Goal: Check status: Check status

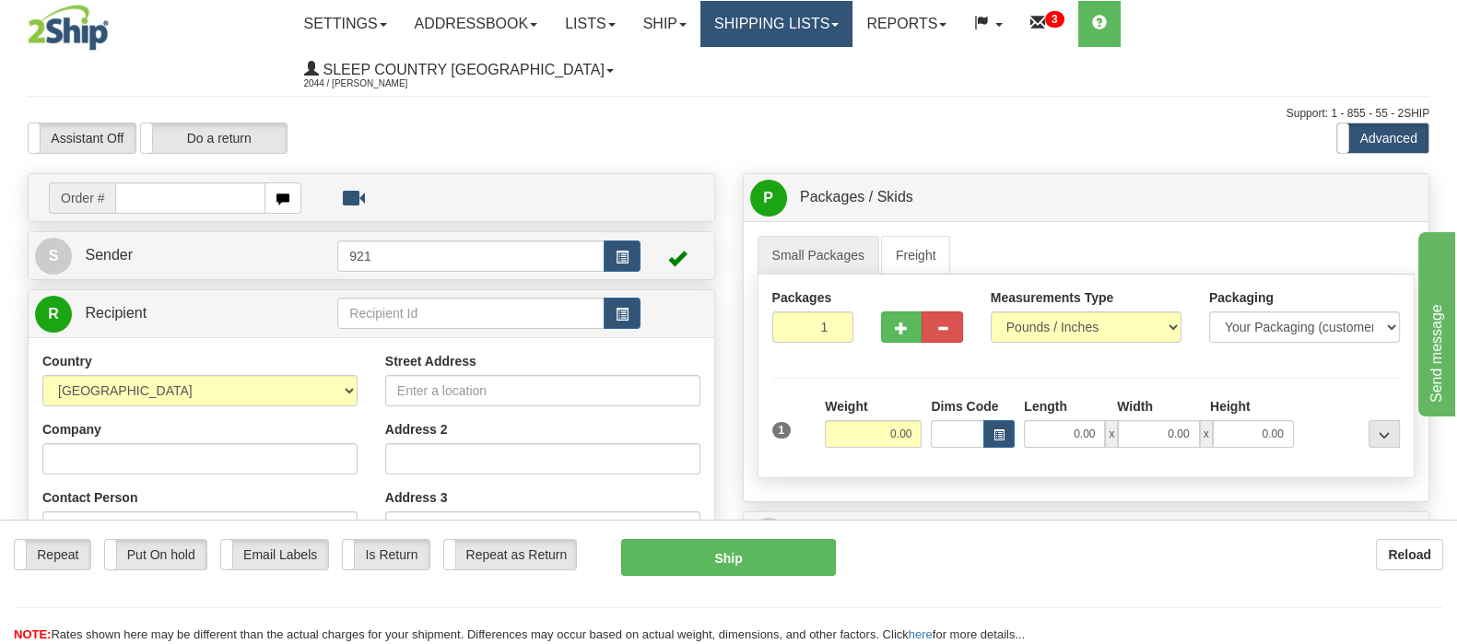
click at [821, 20] on link "Shipping lists" at bounding box center [776, 24] width 152 height 46
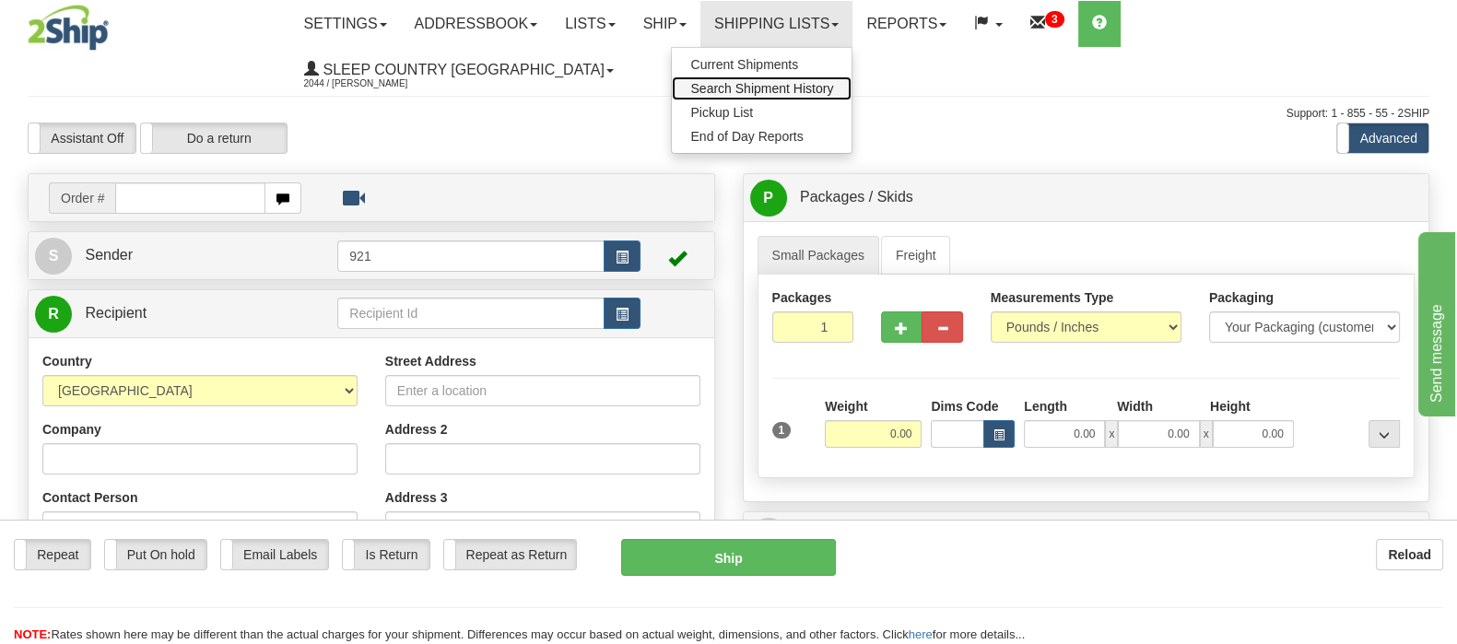
click at [830, 88] on span "Search Shipment History" at bounding box center [761, 88] width 143 height 15
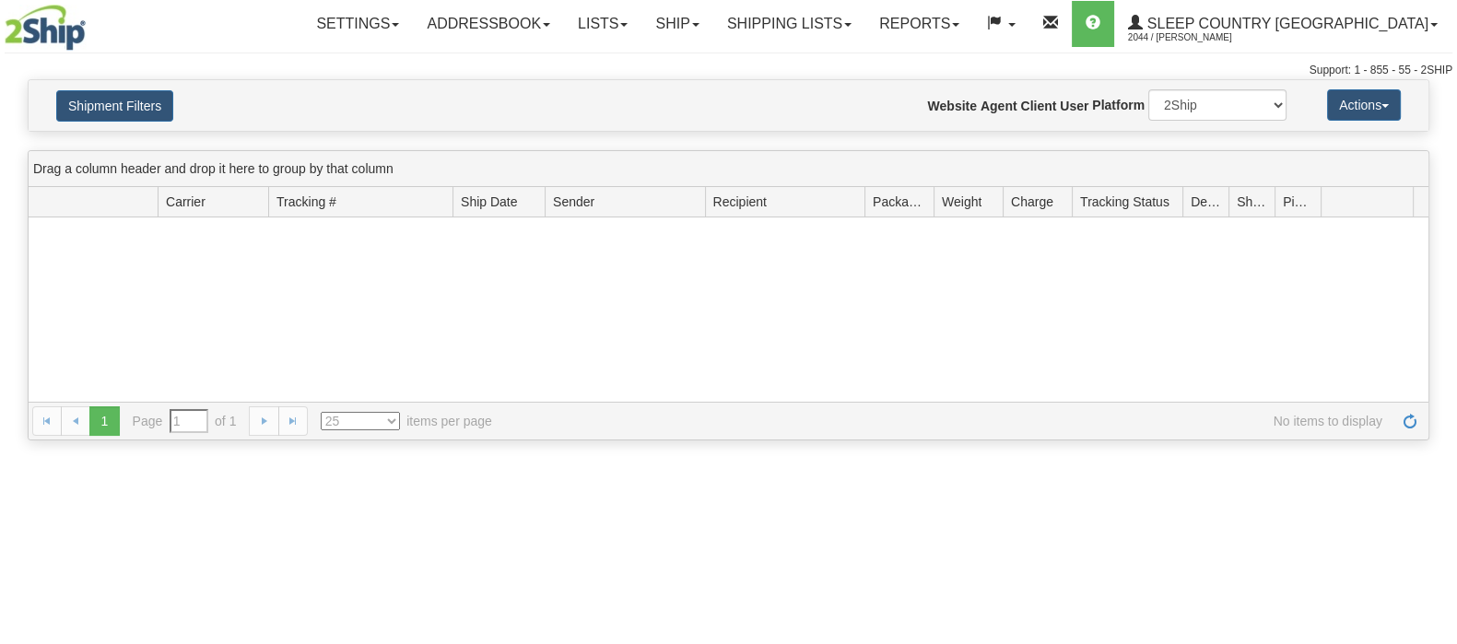
type input "From 08/30/2025 To 08/31/2025"
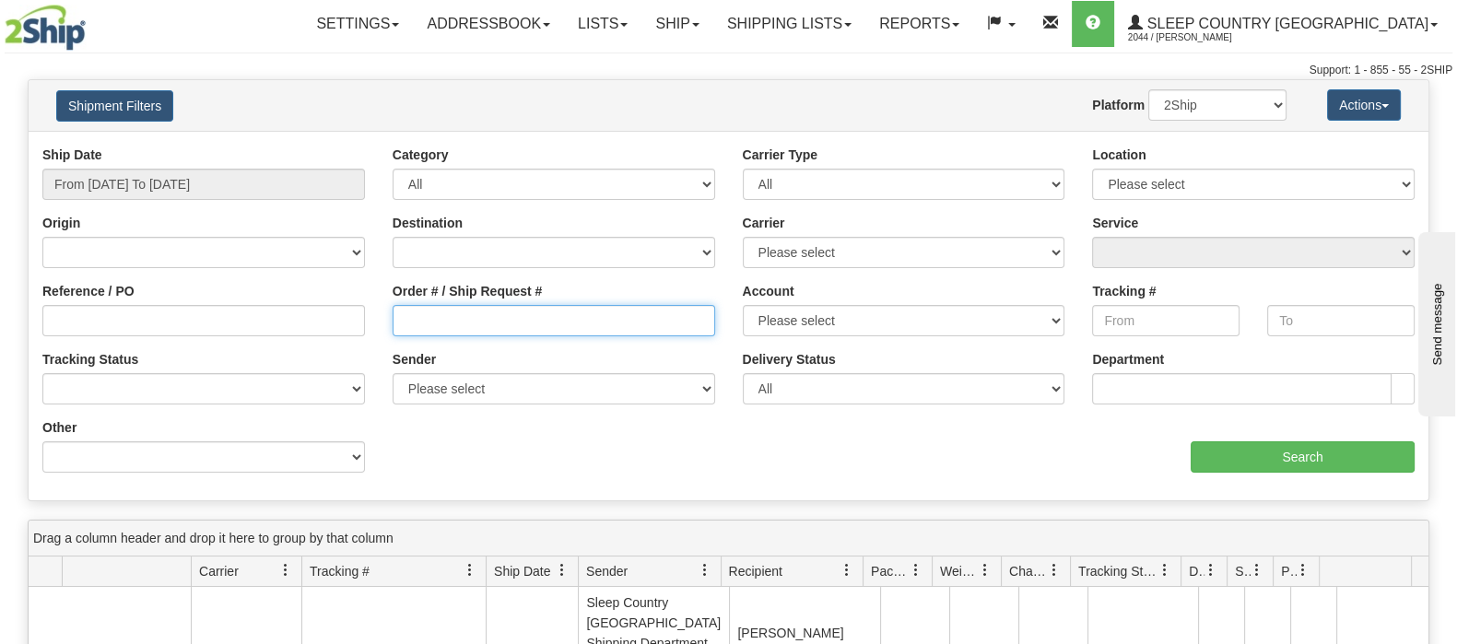
click at [445, 330] on input "Order # / Ship Request #" at bounding box center [554, 320] width 323 height 31
paste input "9000I021929"
type input "9000I021929"
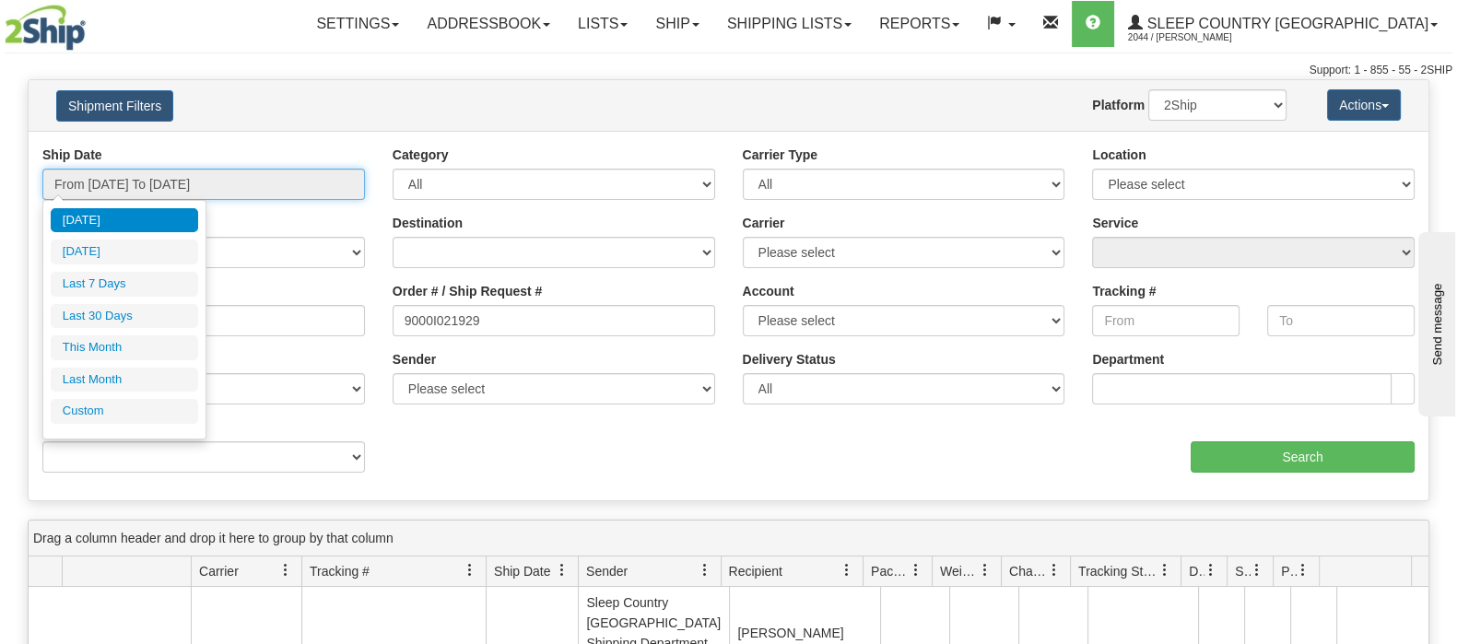
click at [196, 182] on input "From 08/30/2025 To 08/31/2025" at bounding box center [203, 184] width 323 height 31
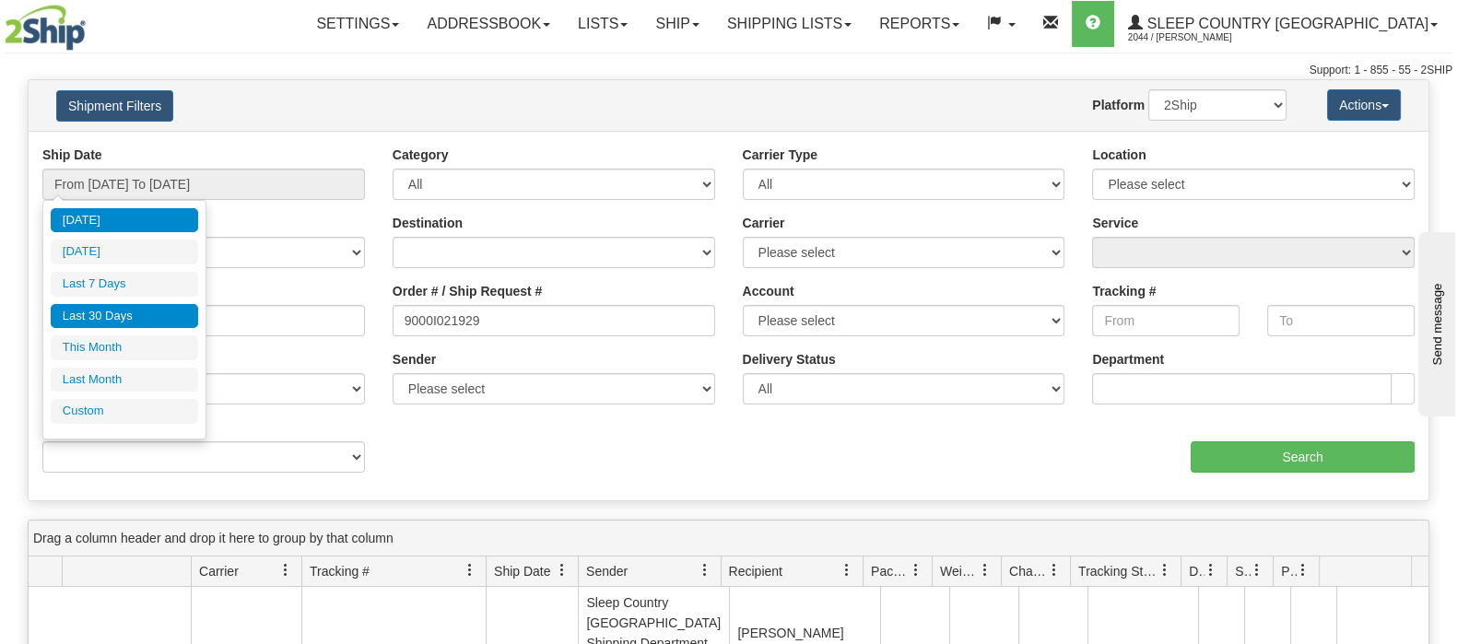
click at [163, 322] on li "Last 30 Days" at bounding box center [124, 316] width 147 height 25
type input "From [DATE] To [DATE]"
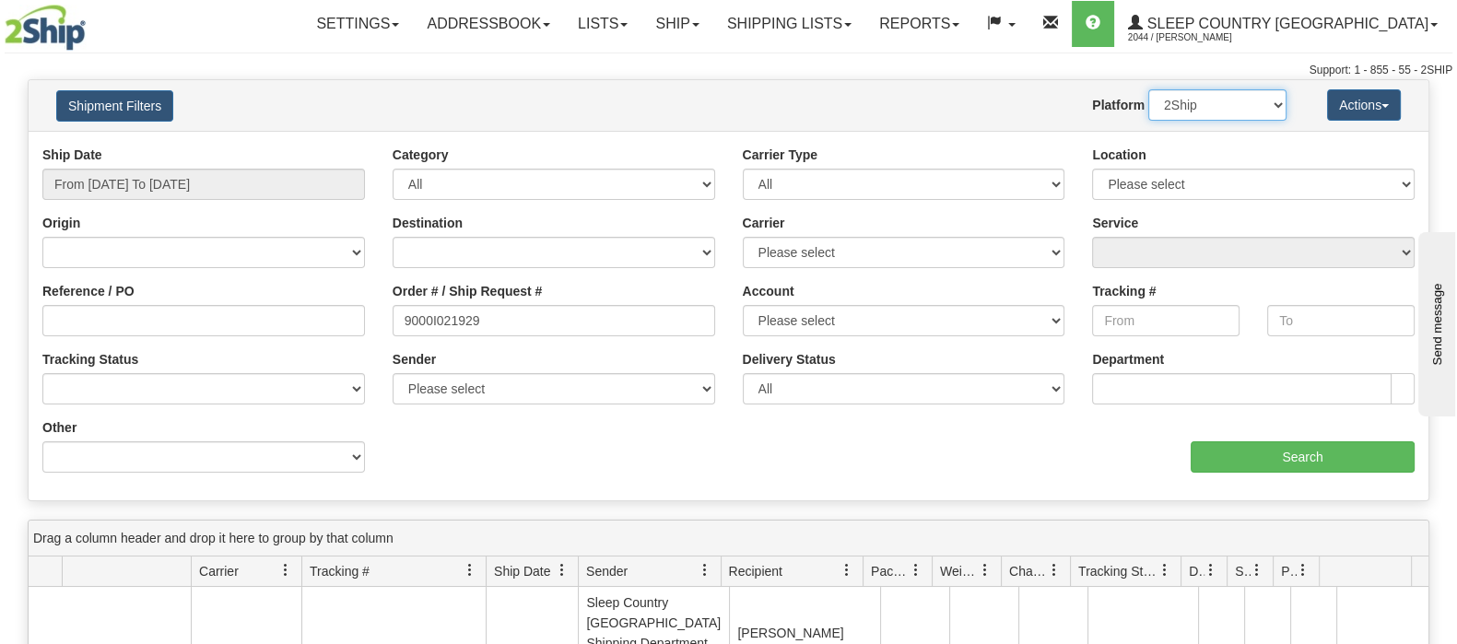
click at [1239, 97] on select "2Ship Imported" at bounding box center [1217, 104] width 138 height 31
select select "1"
click at [1148, 89] on select "2Ship Imported" at bounding box center [1217, 104] width 138 height 31
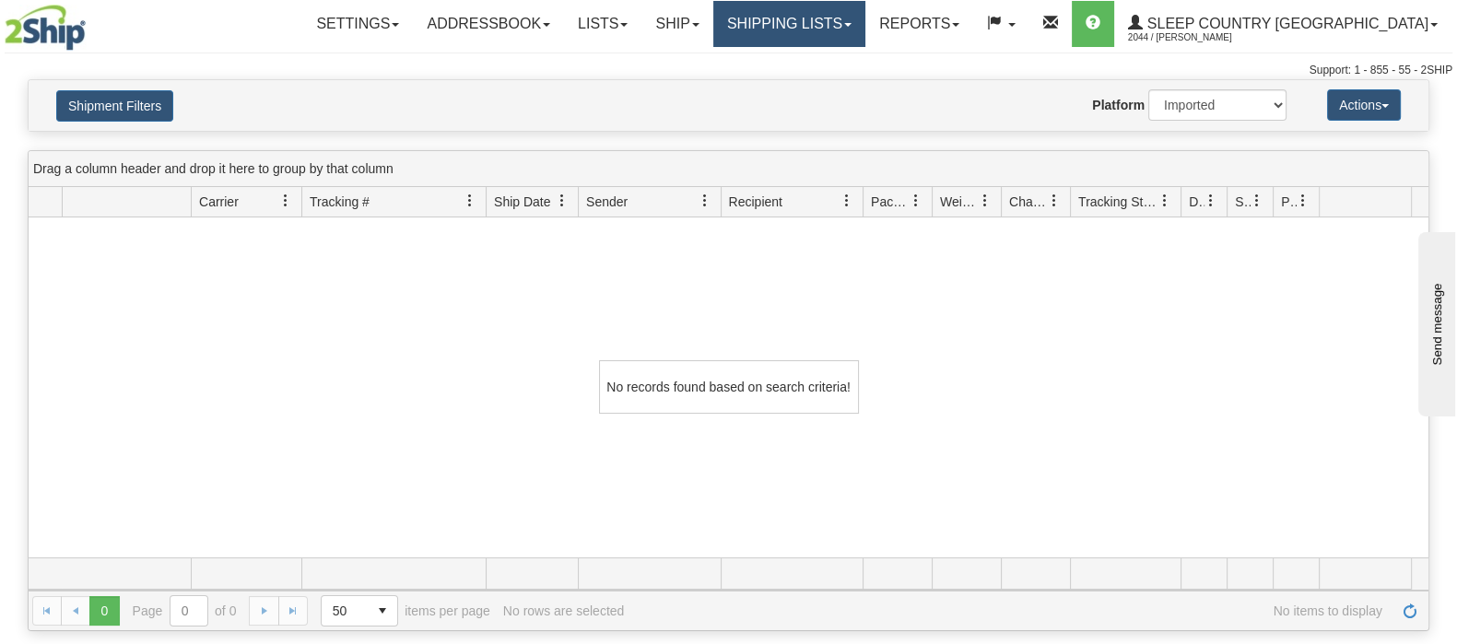
click at [865, 21] on link "Shipping lists" at bounding box center [789, 24] width 152 height 46
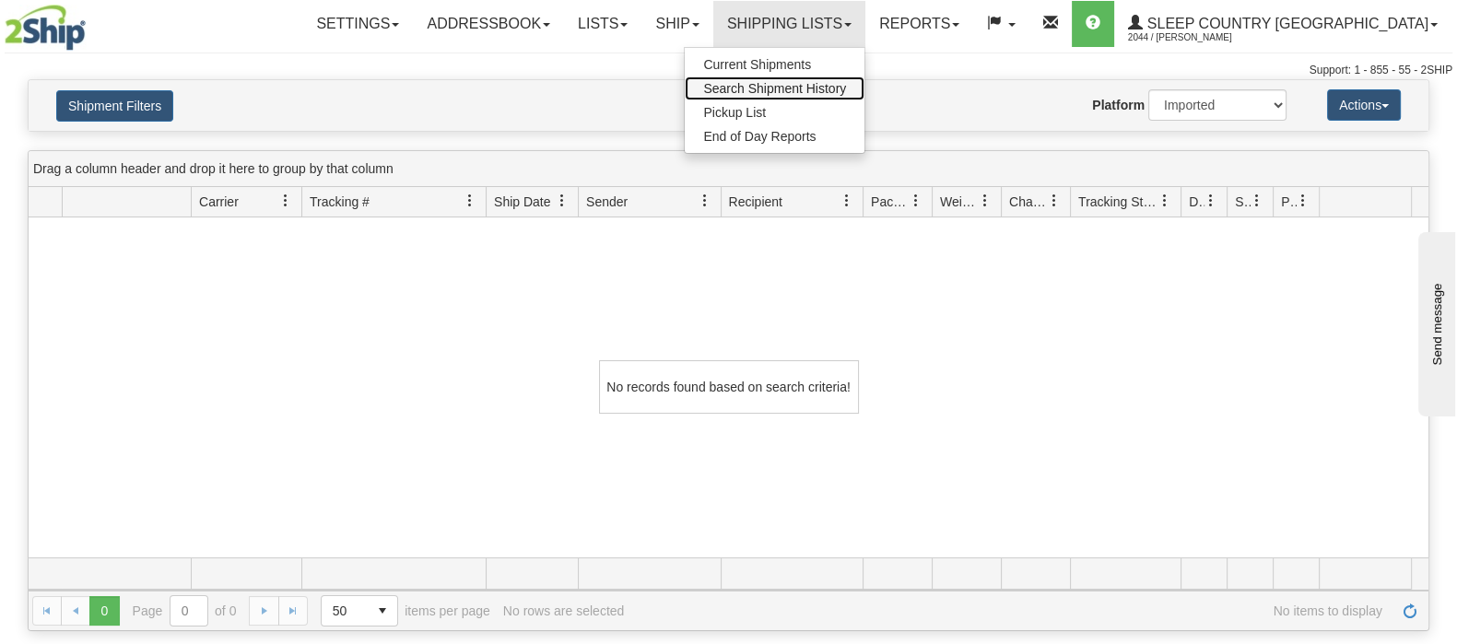
click at [846, 84] on span "Search Shipment History" at bounding box center [774, 88] width 143 height 15
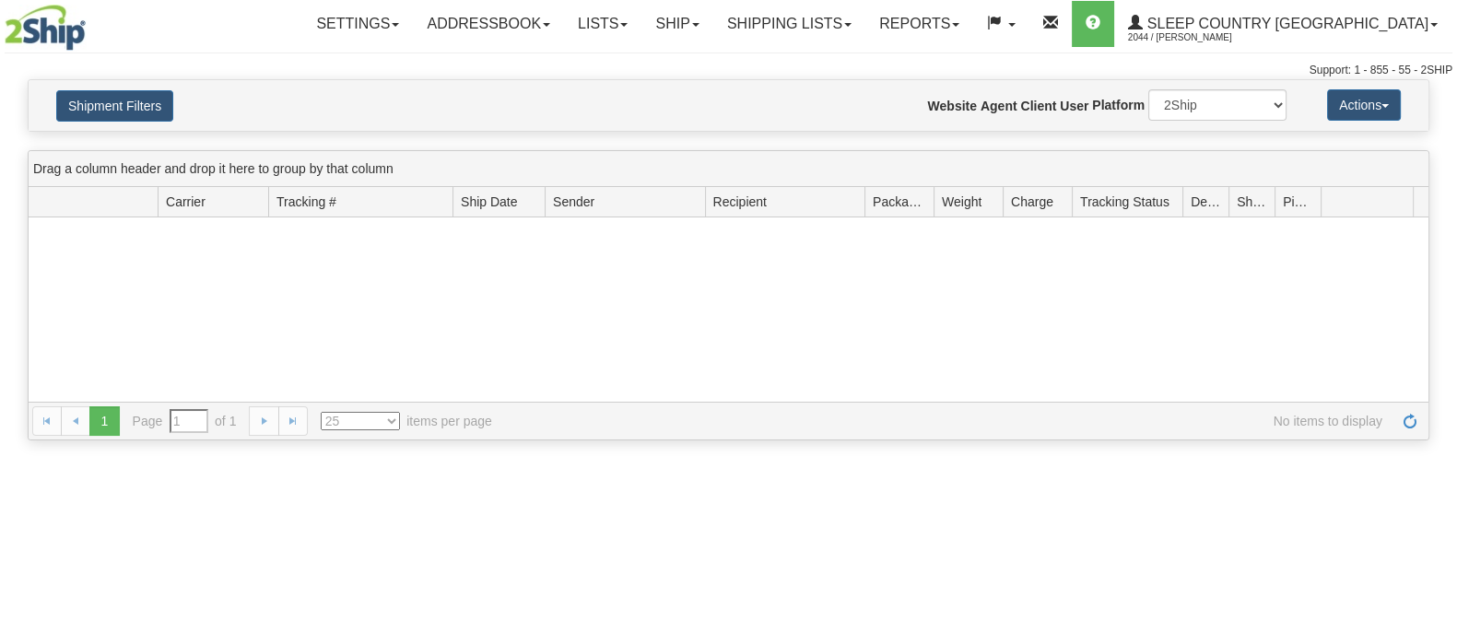
type input "From 08/30/2025 To 08/31/2025"
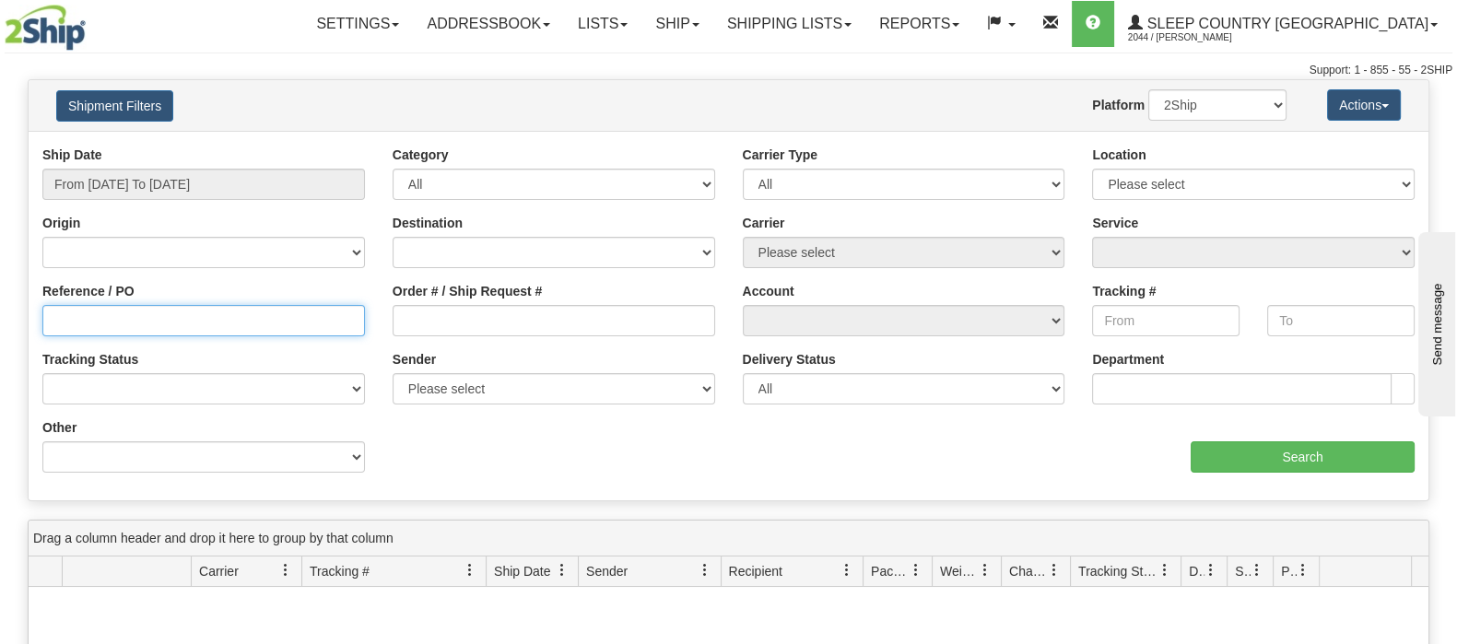
click at [138, 320] on input "Reference / PO" at bounding box center [203, 320] width 323 height 31
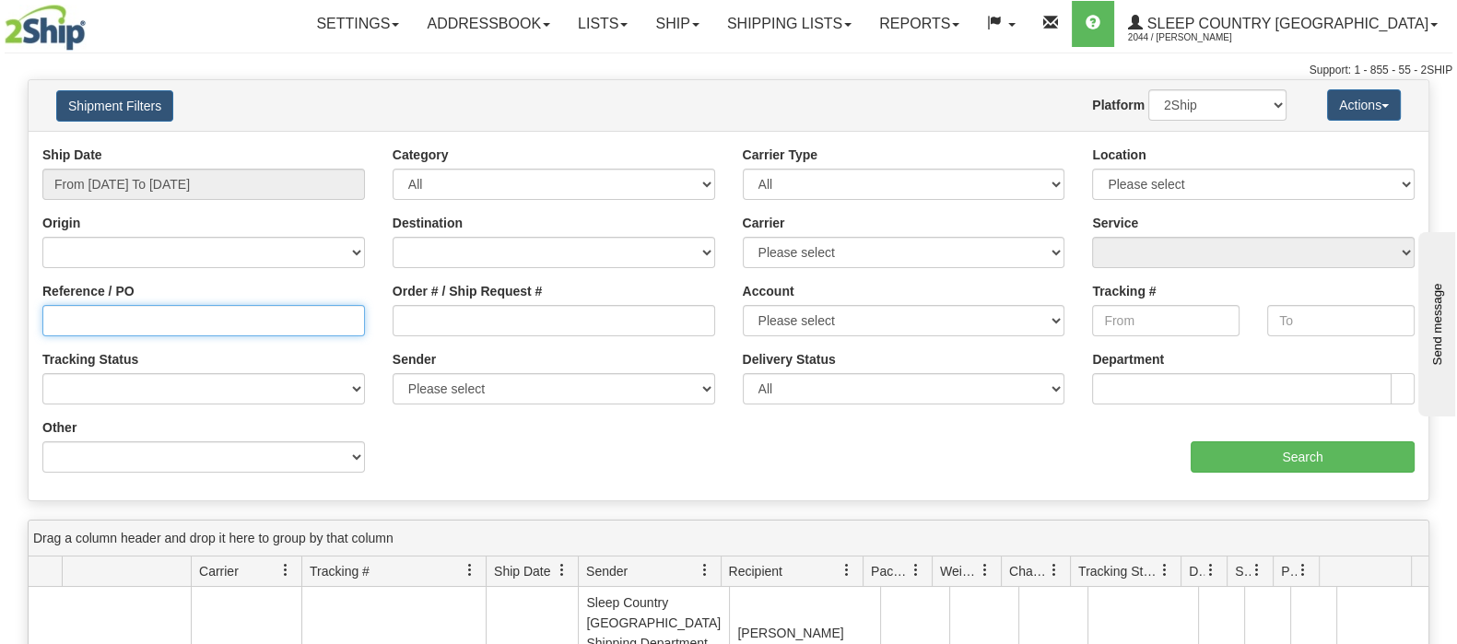
paste input "9000I021929"
type input "9000I021929"
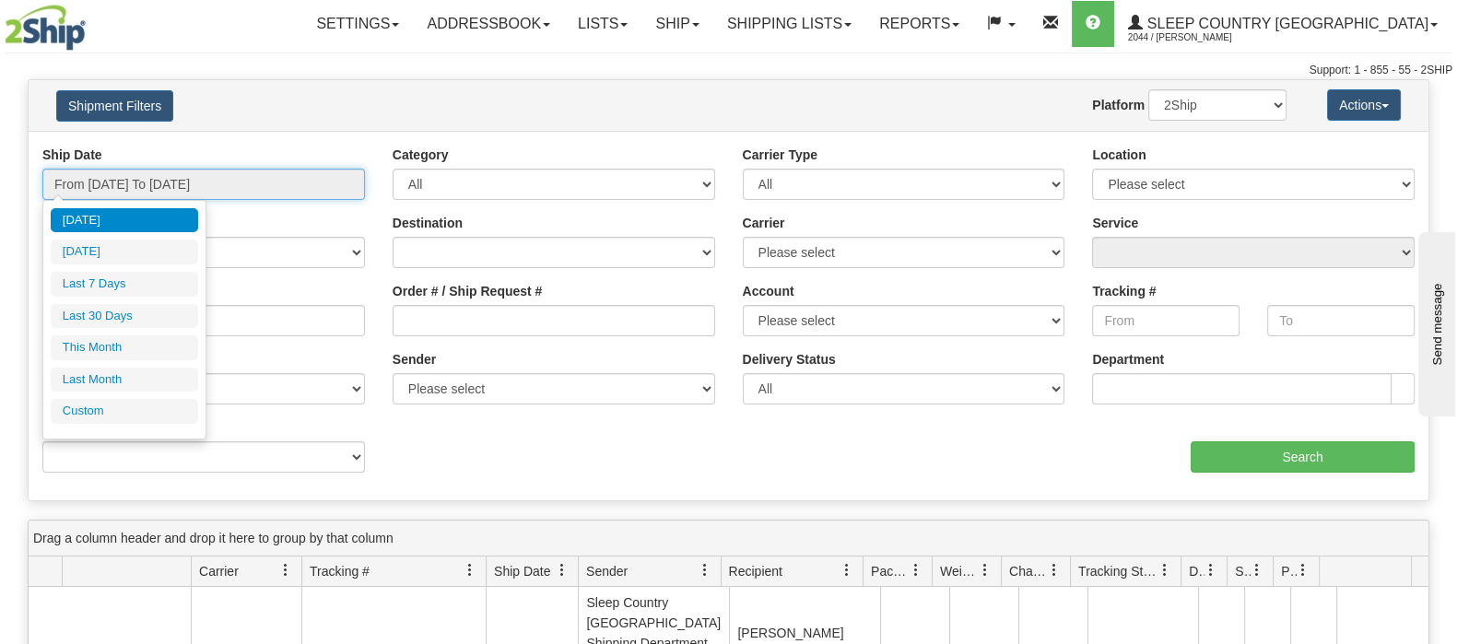
click at [156, 177] on input "From 08/30/2025 To 08/31/2025" at bounding box center [203, 184] width 323 height 31
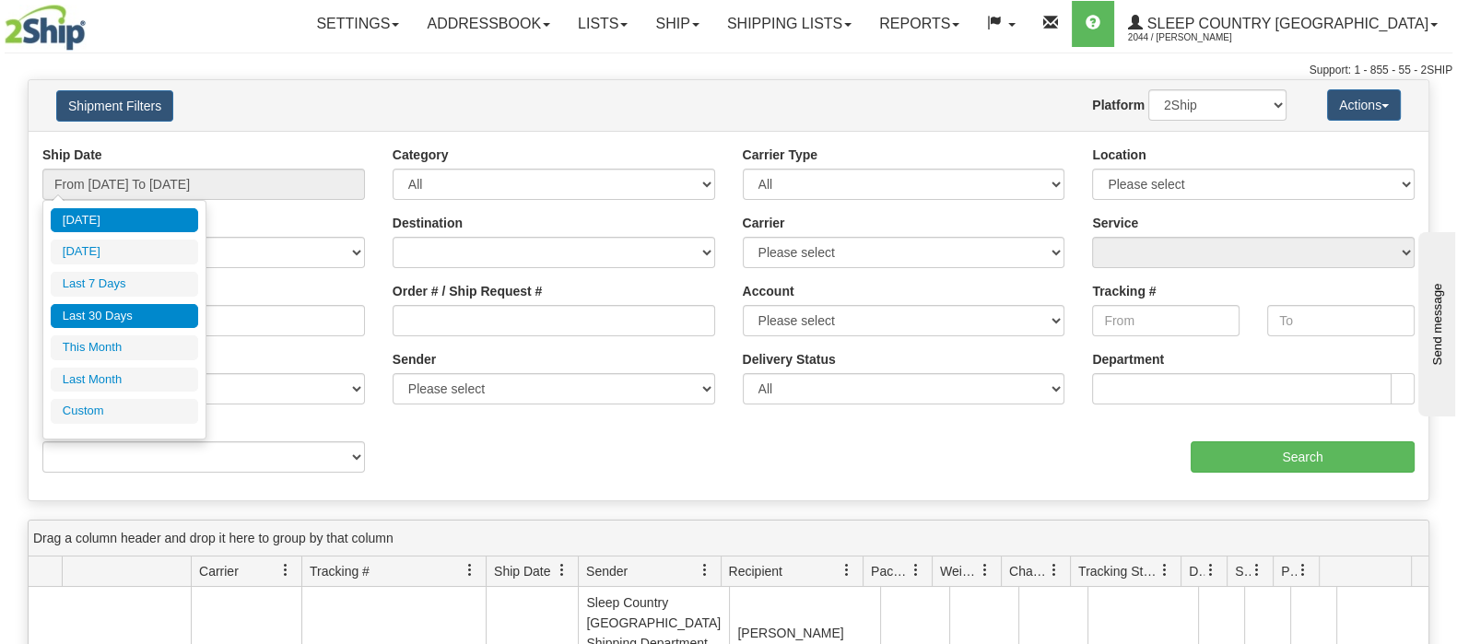
click at [126, 310] on li "Last 30 Days" at bounding box center [124, 316] width 147 height 25
type input "From [DATE] To [DATE]"
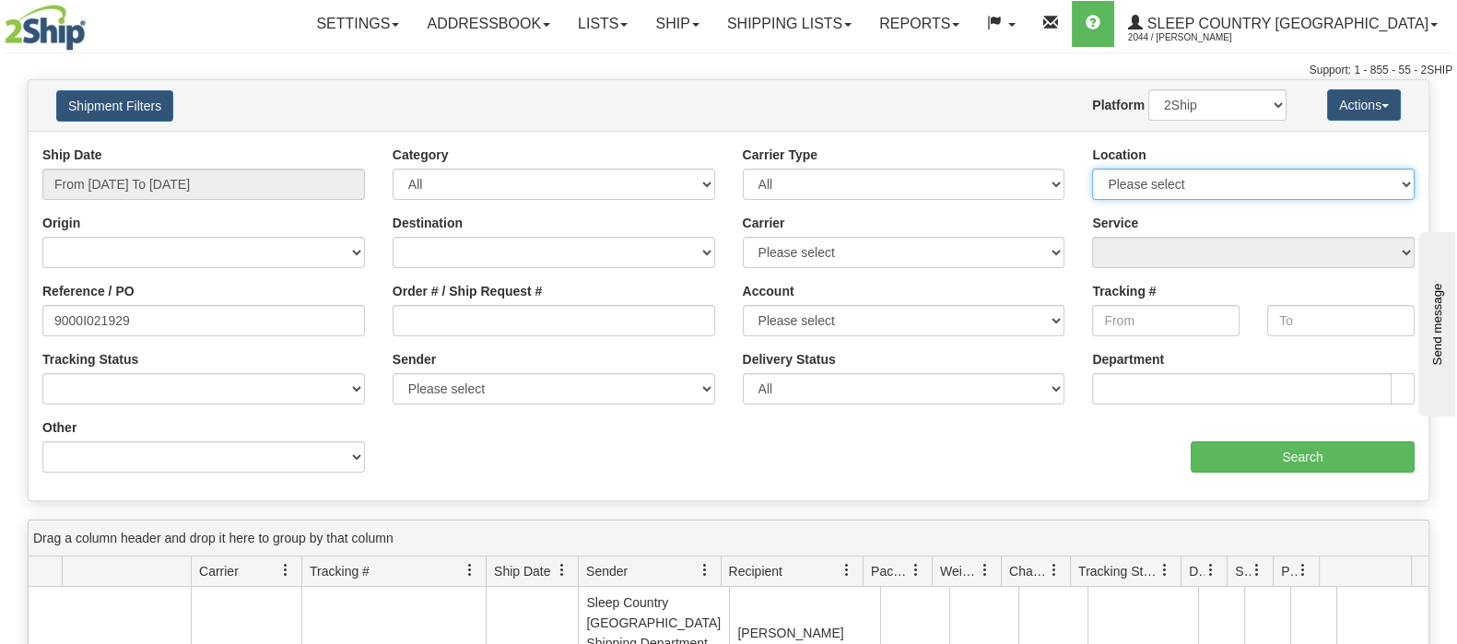
click at [1326, 177] on select "Please select Old Toronto DC 921 922 93 94 97 390 915 916 98 902 95 96 90 91 92…" at bounding box center [1253, 184] width 323 height 31
select select "6710"
click at [1092, 169] on select "Please select Old Toronto DC 921 922 93 94 97 390 915 916 98 902 95 96 90 91 92…" at bounding box center [1253, 184] width 323 height 31
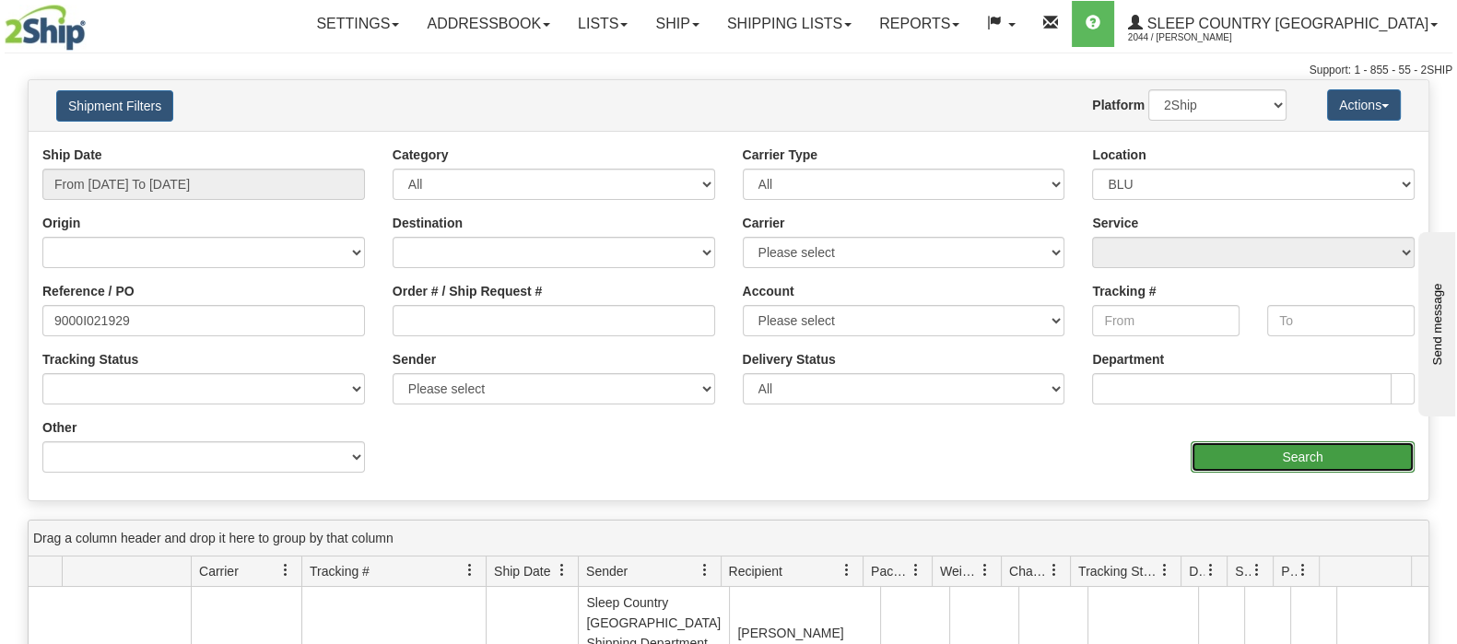
click at [1262, 451] on input "Search" at bounding box center [1303, 456] width 224 height 31
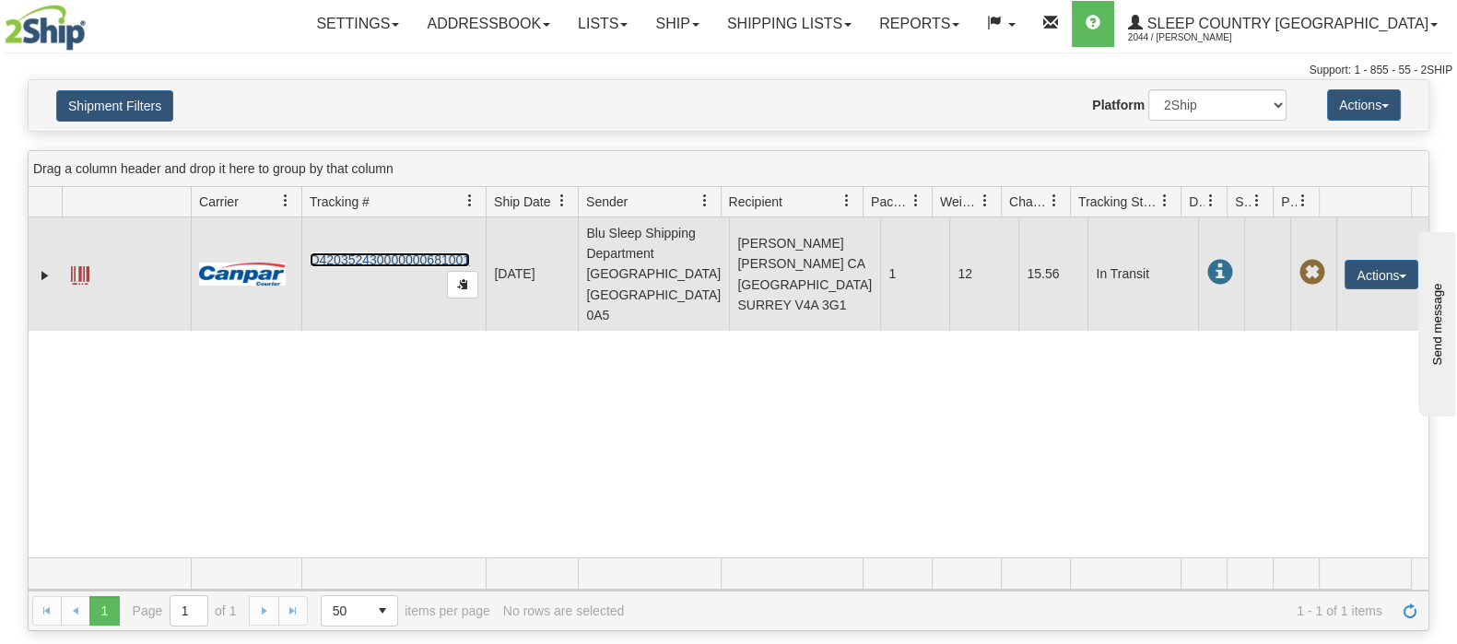
click at [401, 252] on link "D420352430000000681001" at bounding box center [390, 259] width 160 height 15
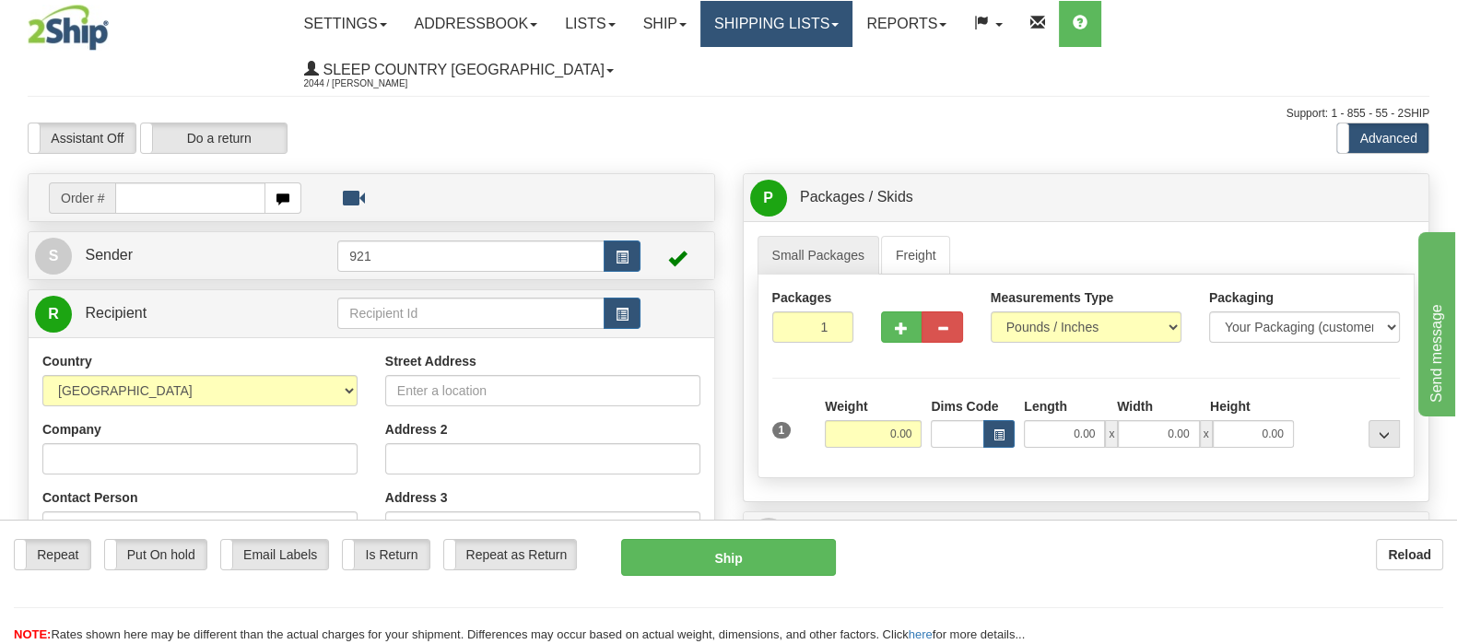
click at [852, 16] on link "Shipping lists" at bounding box center [776, 24] width 152 height 46
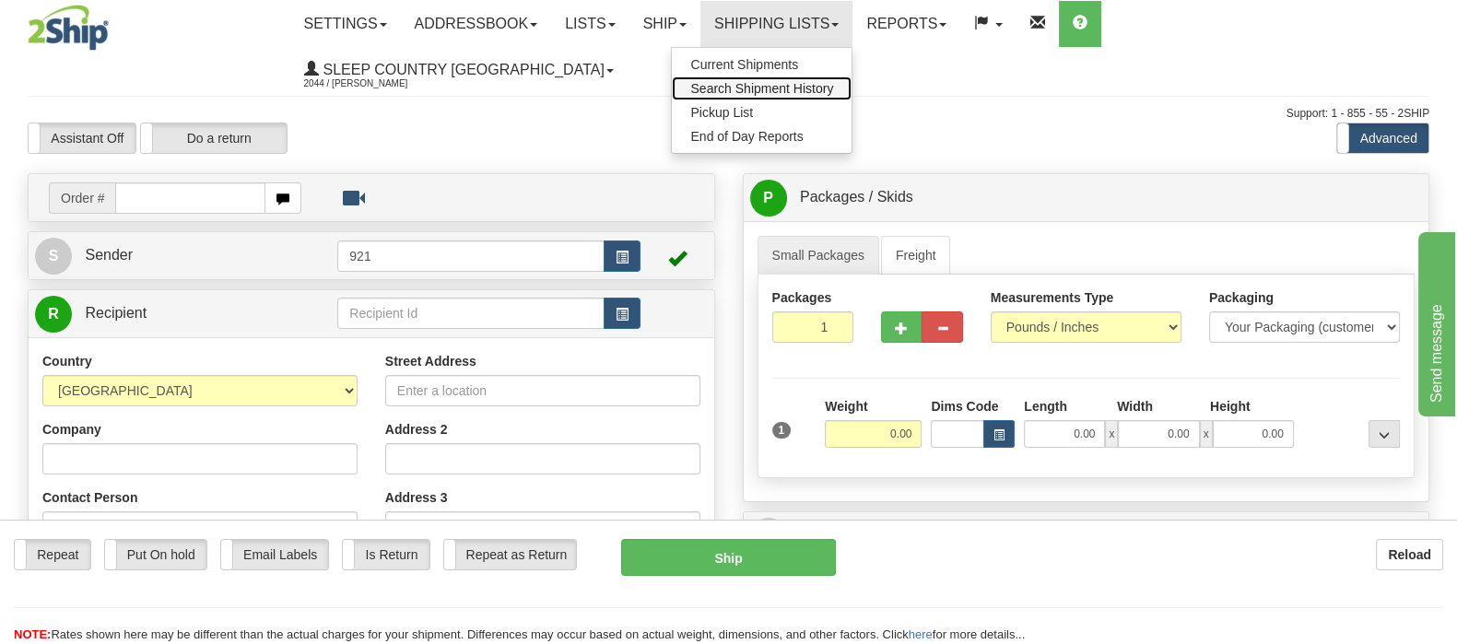
click at [833, 81] on span "Search Shipment History" at bounding box center [761, 88] width 143 height 15
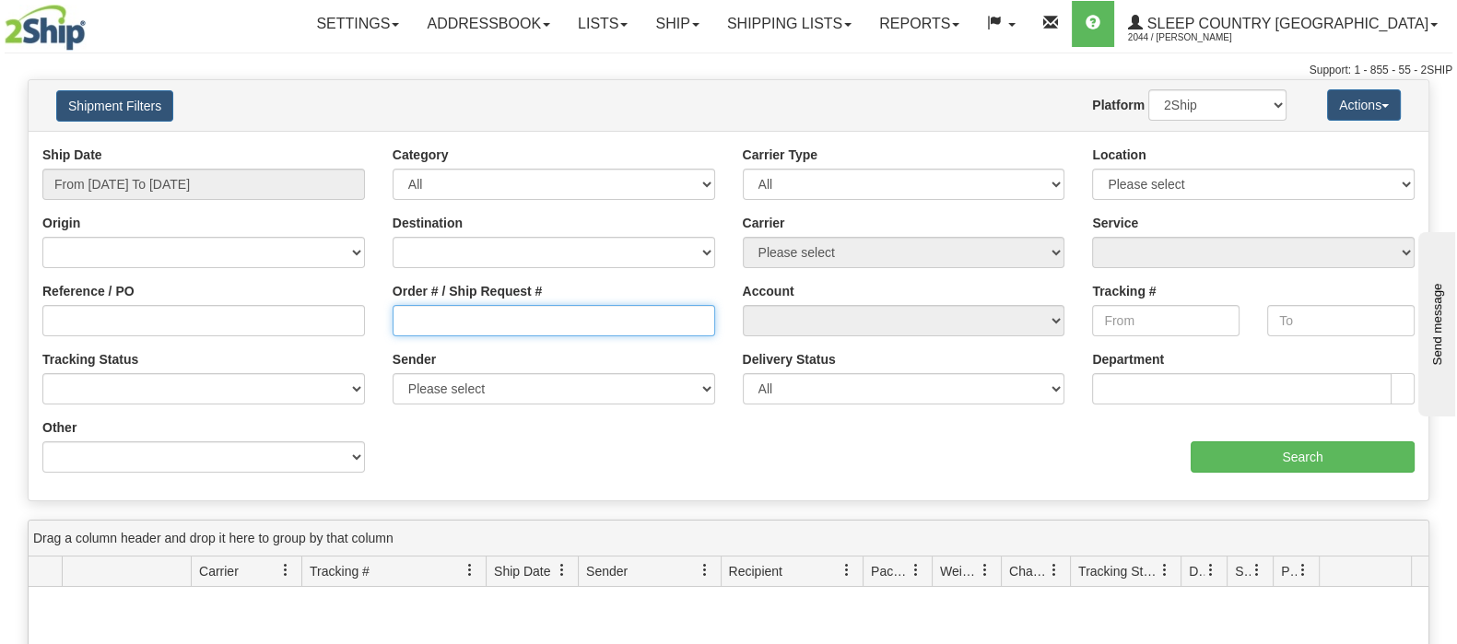
click at [461, 329] on input "Order # / Ship Request #" at bounding box center [554, 320] width 323 height 31
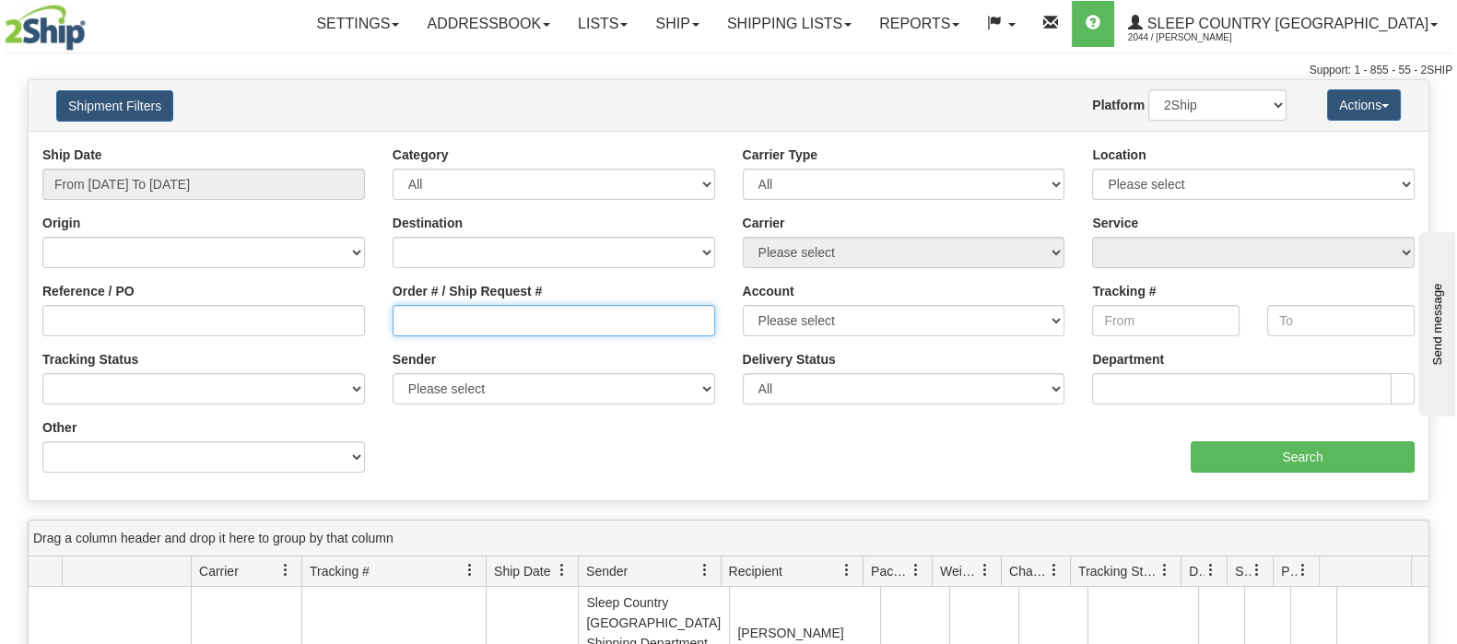
paste input "1054335"
type input "1054335"
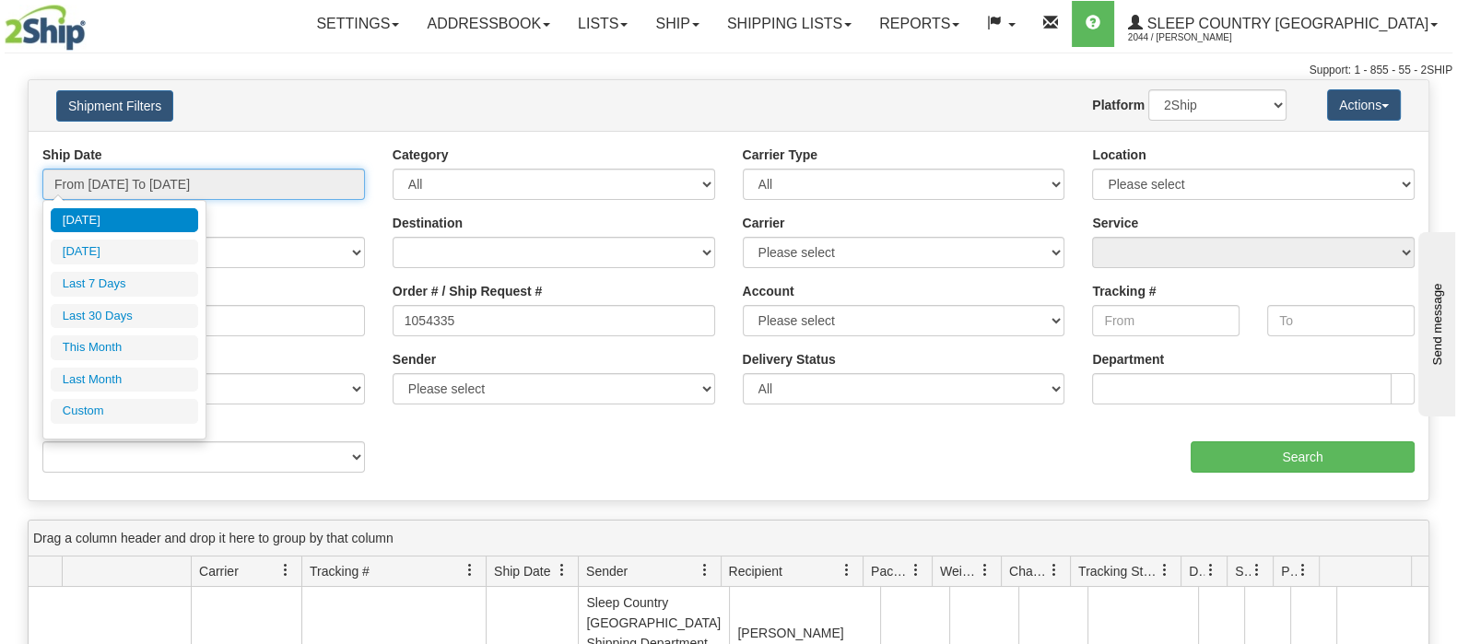
click at [192, 179] on input "From [DATE] To [DATE]" at bounding box center [203, 184] width 323 height 31
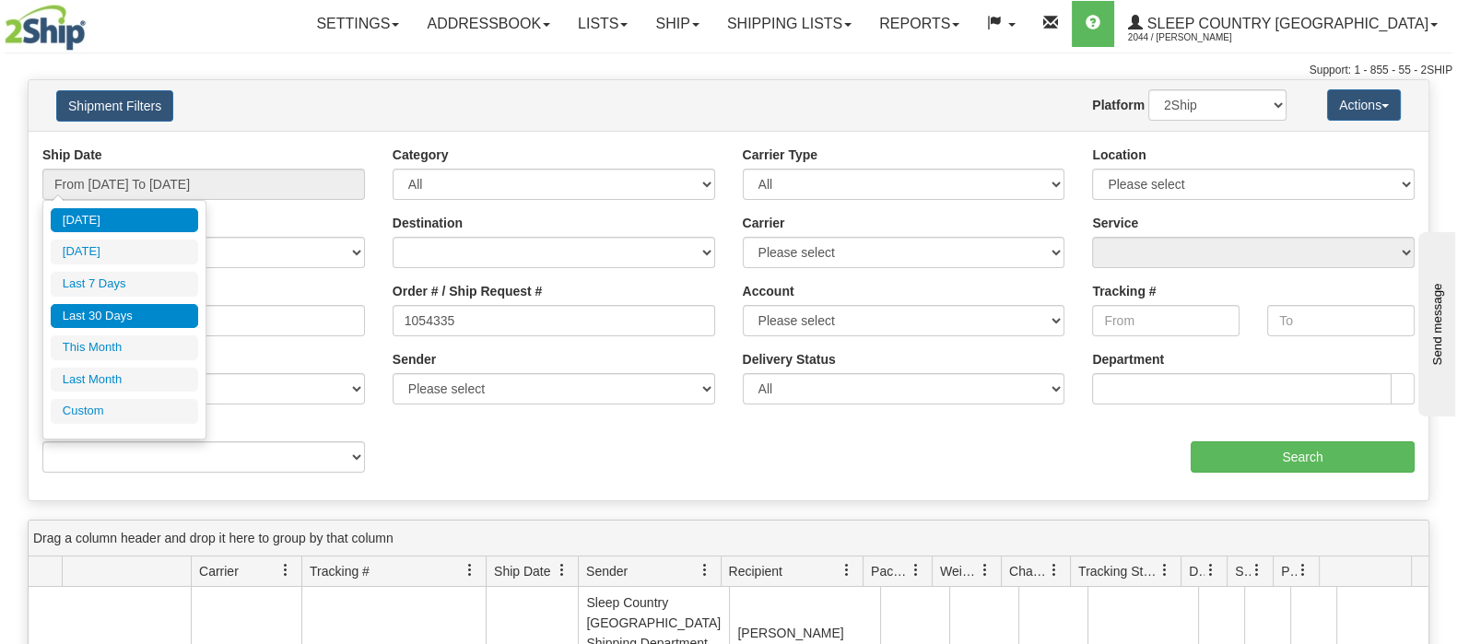
click at [119, 310] on li "Last 30 Days" at bounding box center [124, 316] width 147 height 25
type input "From [DATE] To [DATE]"
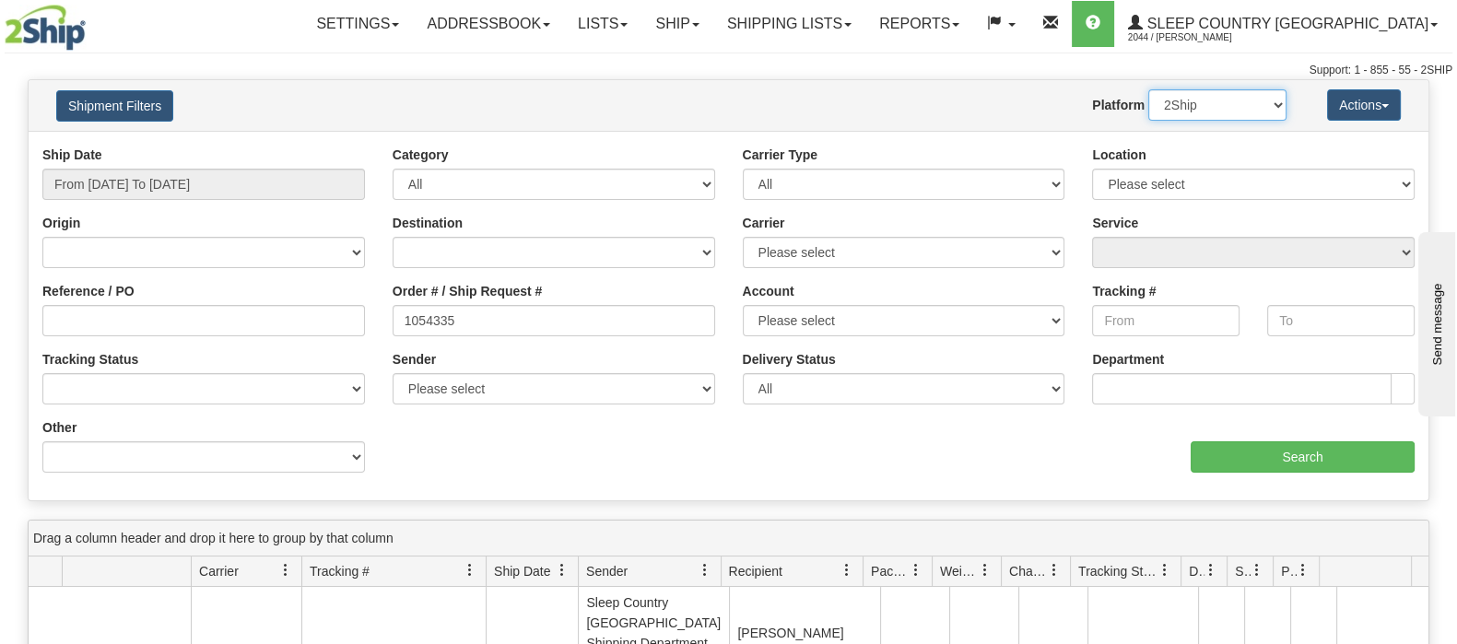
click at [1238, 101] on select "2Ship Imported" at bounding box center [1217, 104] width 138 height 31
select select "1"
click at [1148, 89] on select "2Ship Imported" at bounding box center [1217, 104] width 138 height 31
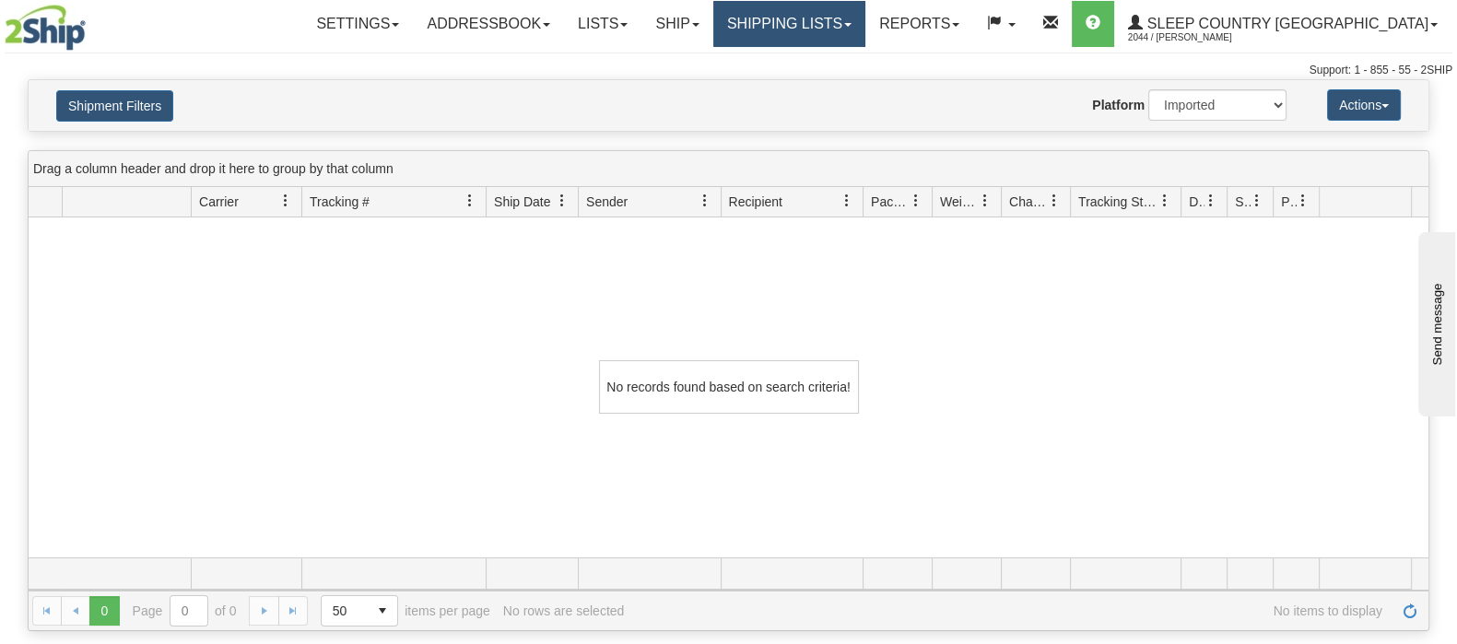
click at [865, 15] on link "Shipping lists" at bounding box center [789, 24] width 152 height 46
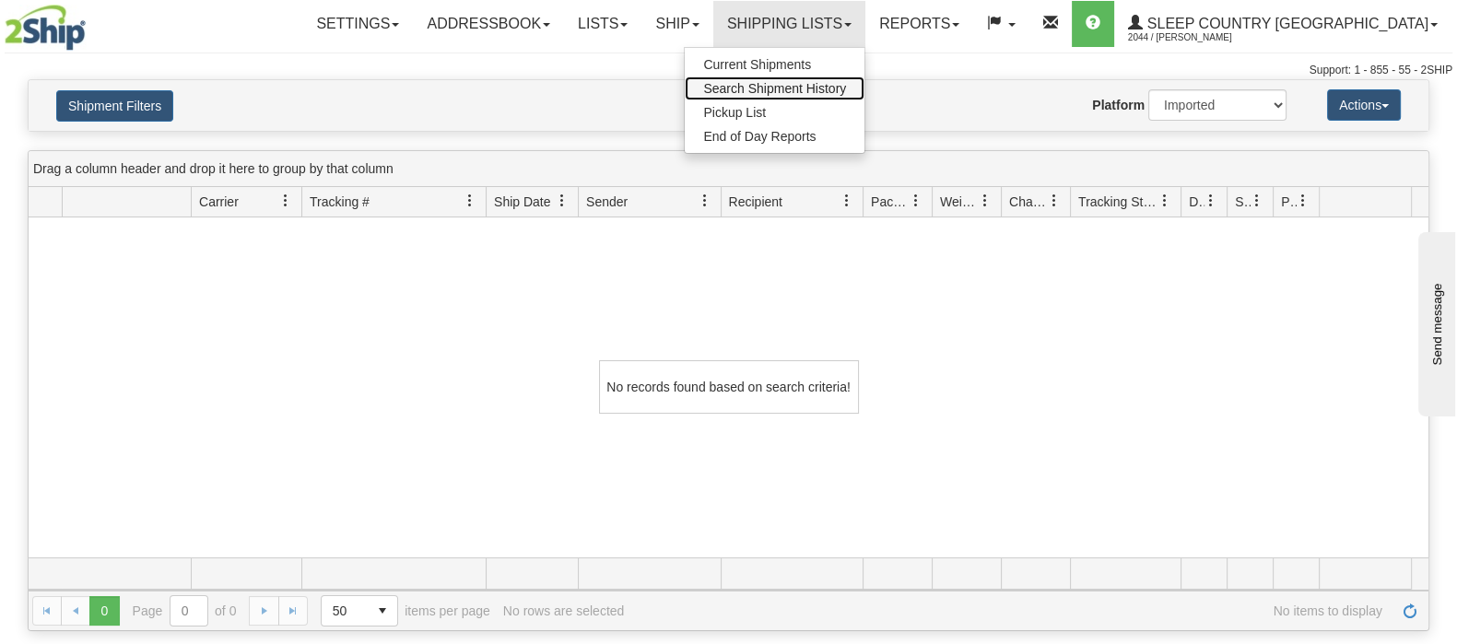
click at [846, 84] on span "Search Shipment History" at bounding box center [774, 88] width 143 height 15
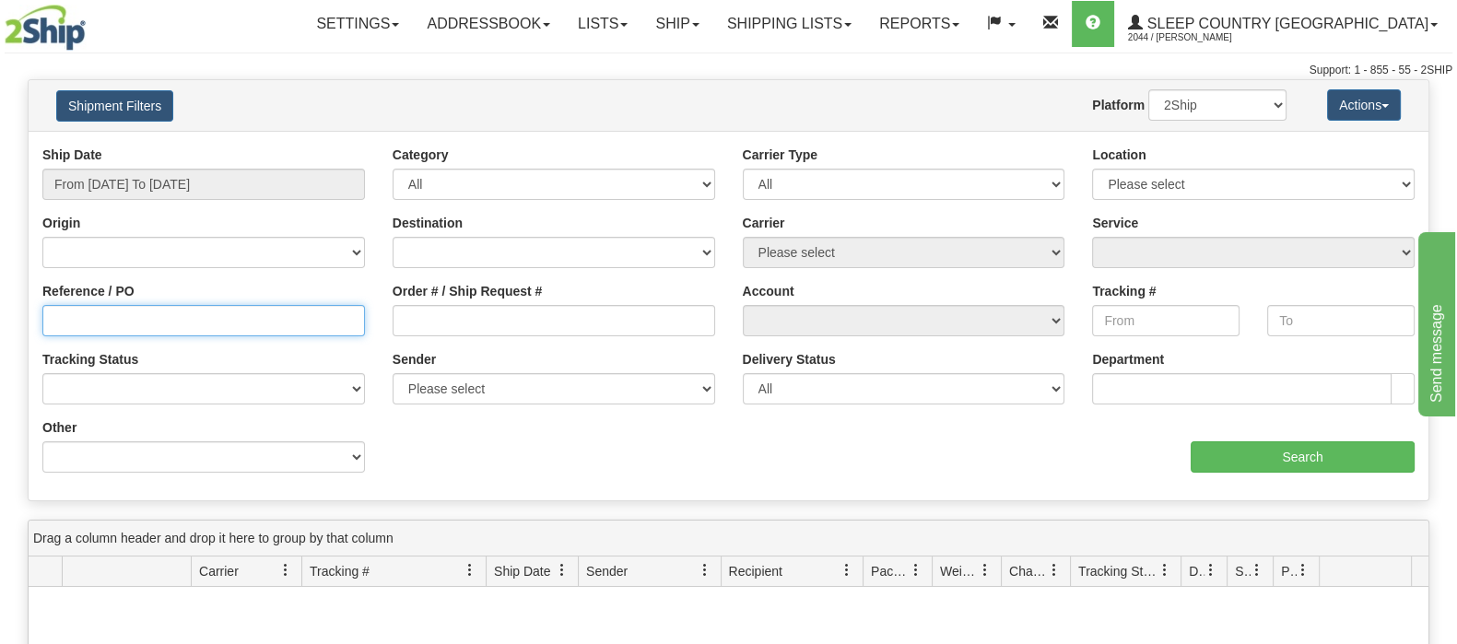
click at [88, 317] on input "Reference / PO" at bounding box center [203, 320] width 323 height 31
paste input "9000I021929"
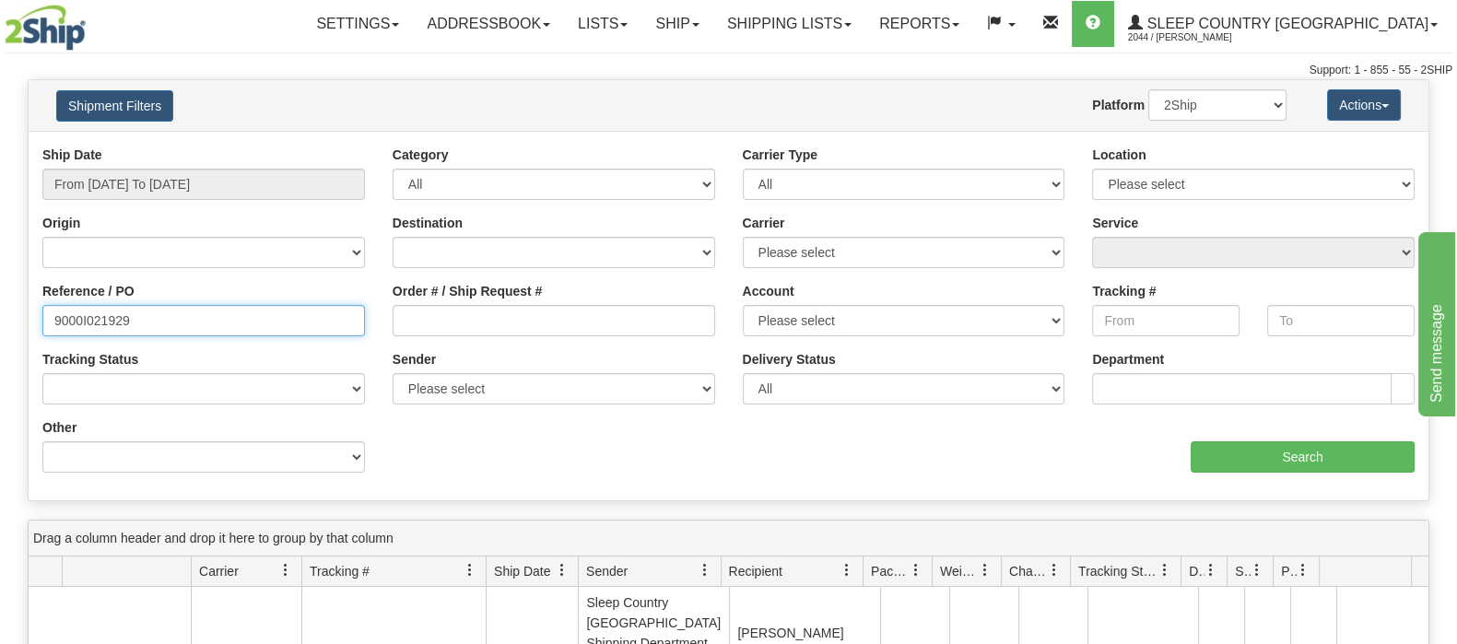
type input "9000I021929"
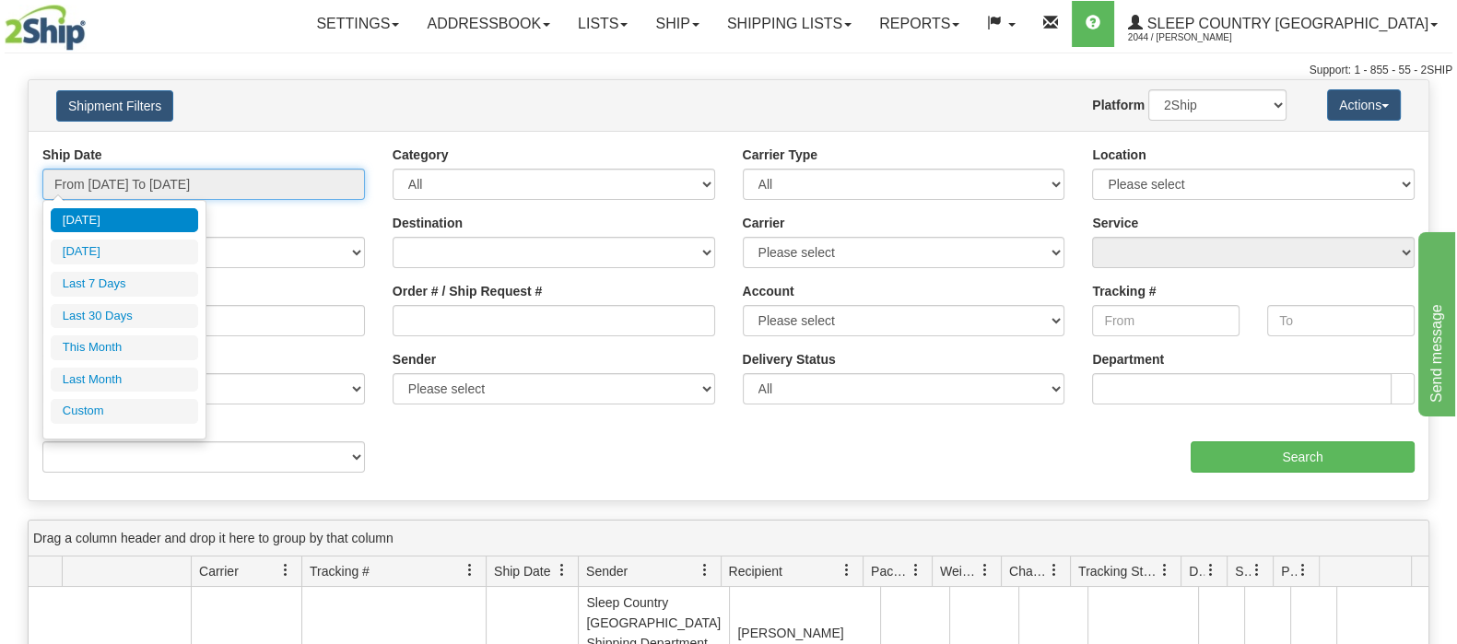
click at [125, 176] on input "From [DATE] To [DATE]" at bounding box center [203, 184] width 323 height 31
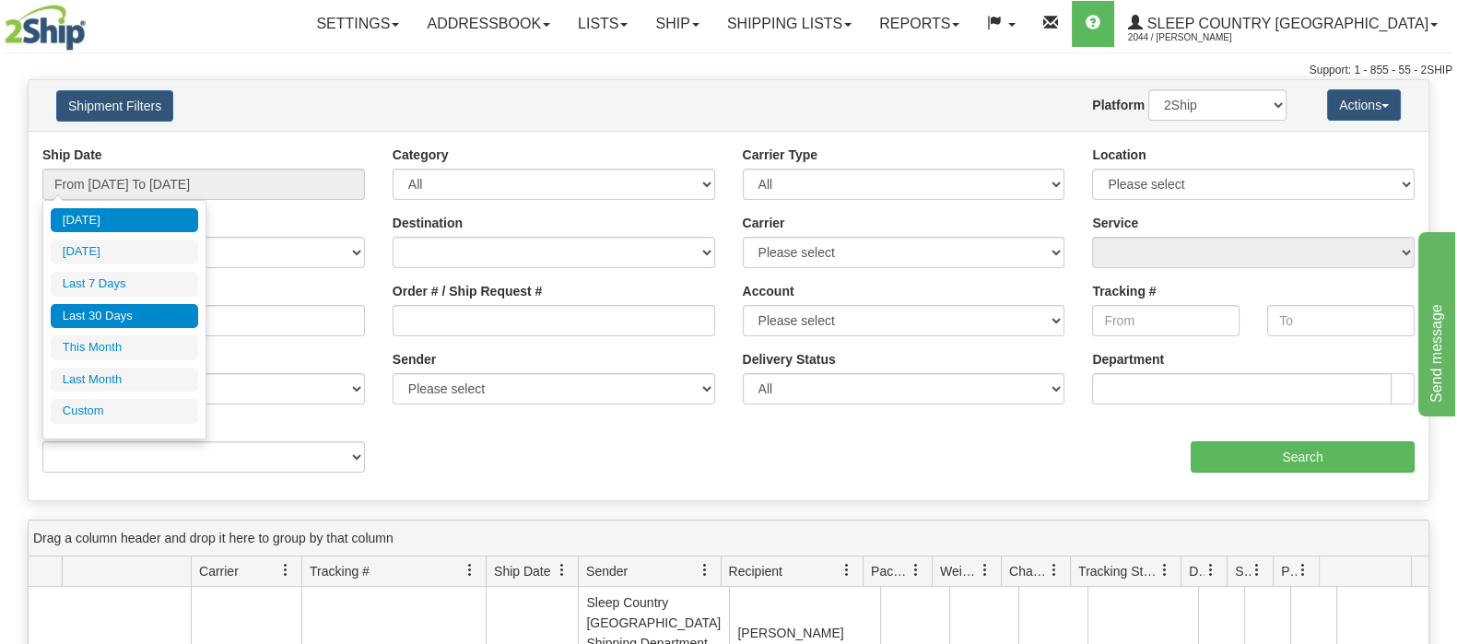
click at [134, 311] on li "Last 30 Days" at bounding box center [124, 316] width 147 height 25
type input "From [DATE] To [DATE]"
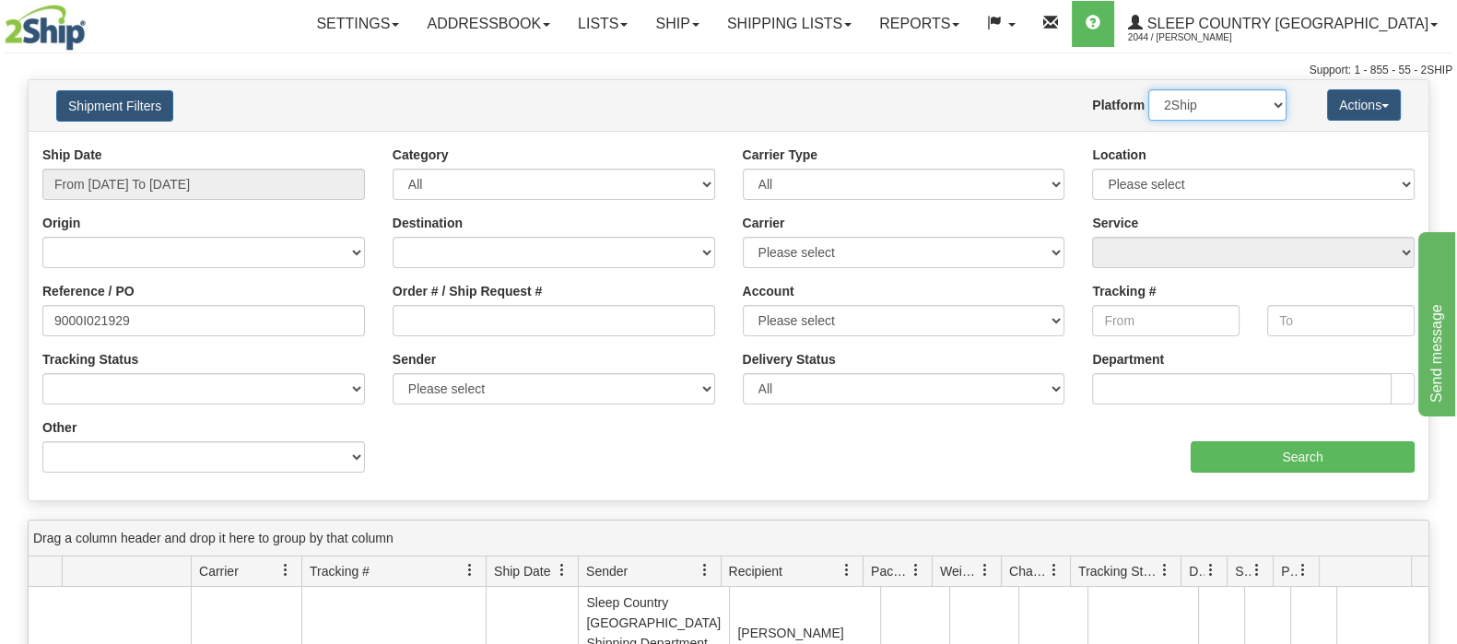
click at [1235, 103] on select "2Ship Imported" at bounding box center [1217, 104] width 138 height 31
select select "1"
click at [1148, 89] on select "2Ship Imported" at bounding box center [1217, 104] width 138 height 31
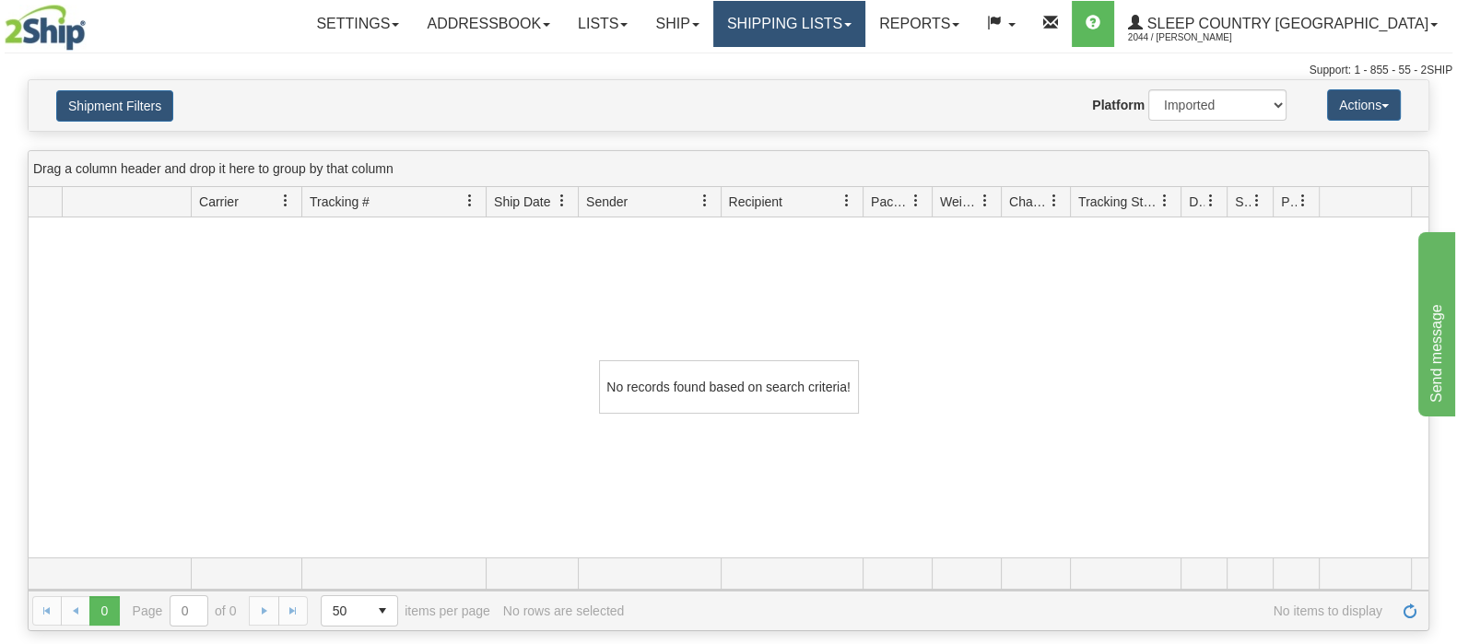
click at [865, 13] on link "Shipping lists" at bounding box center [789, 24] width 152 height 46
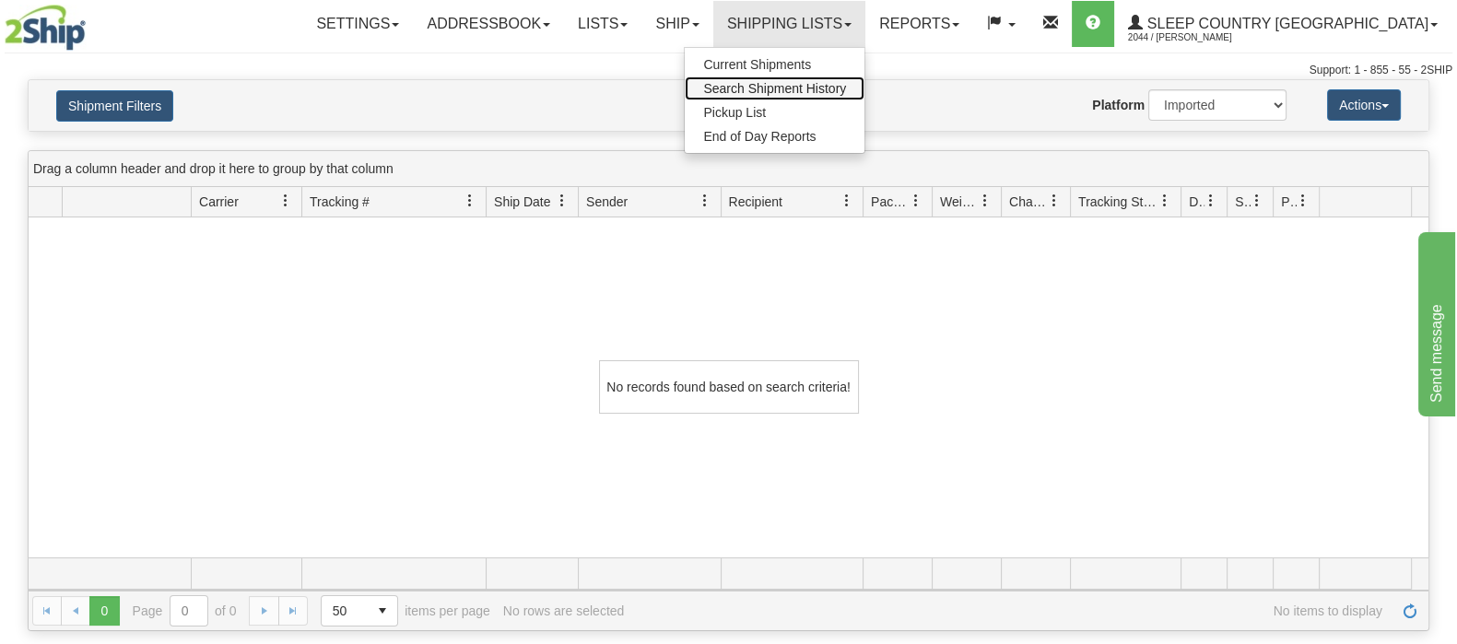
click at [846, 83] on span "Search Shipment History" at bounding box center [774, 88] width 143 height 15
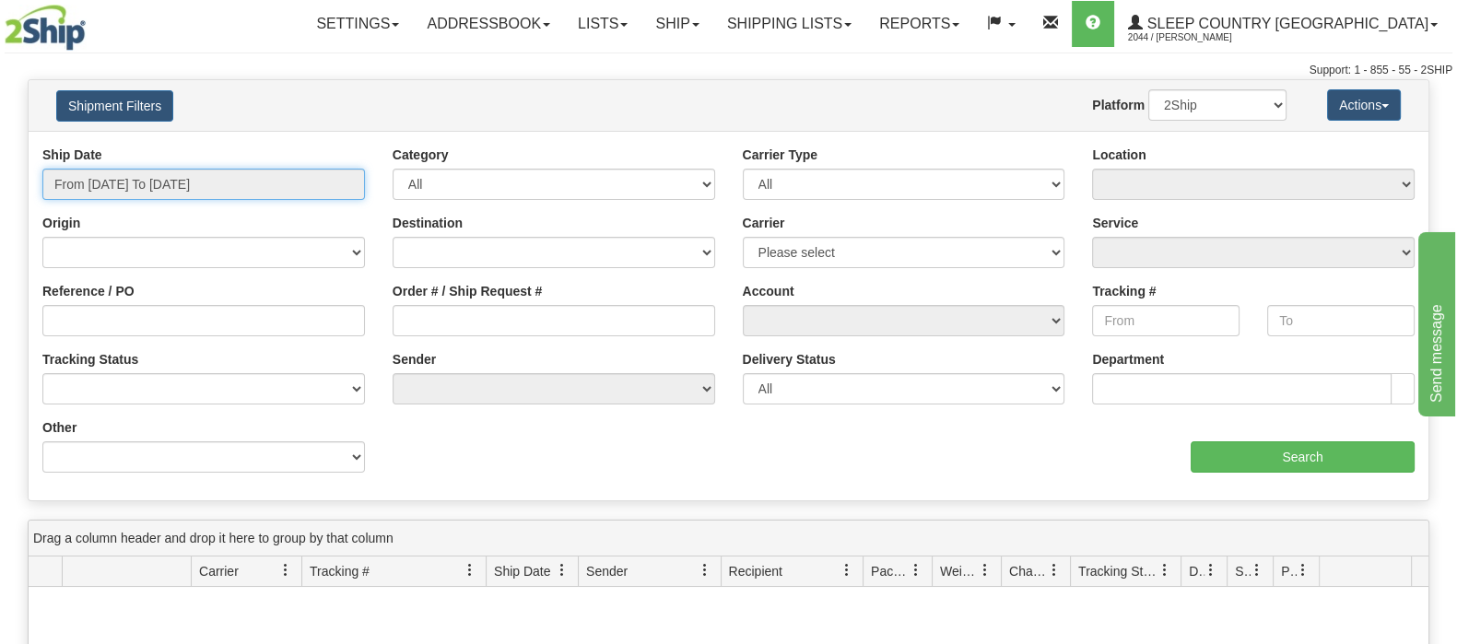
click at [144, 177] on input "From [DATE] To [DATE]" at bounding box center [203, 184] width 323 height 31
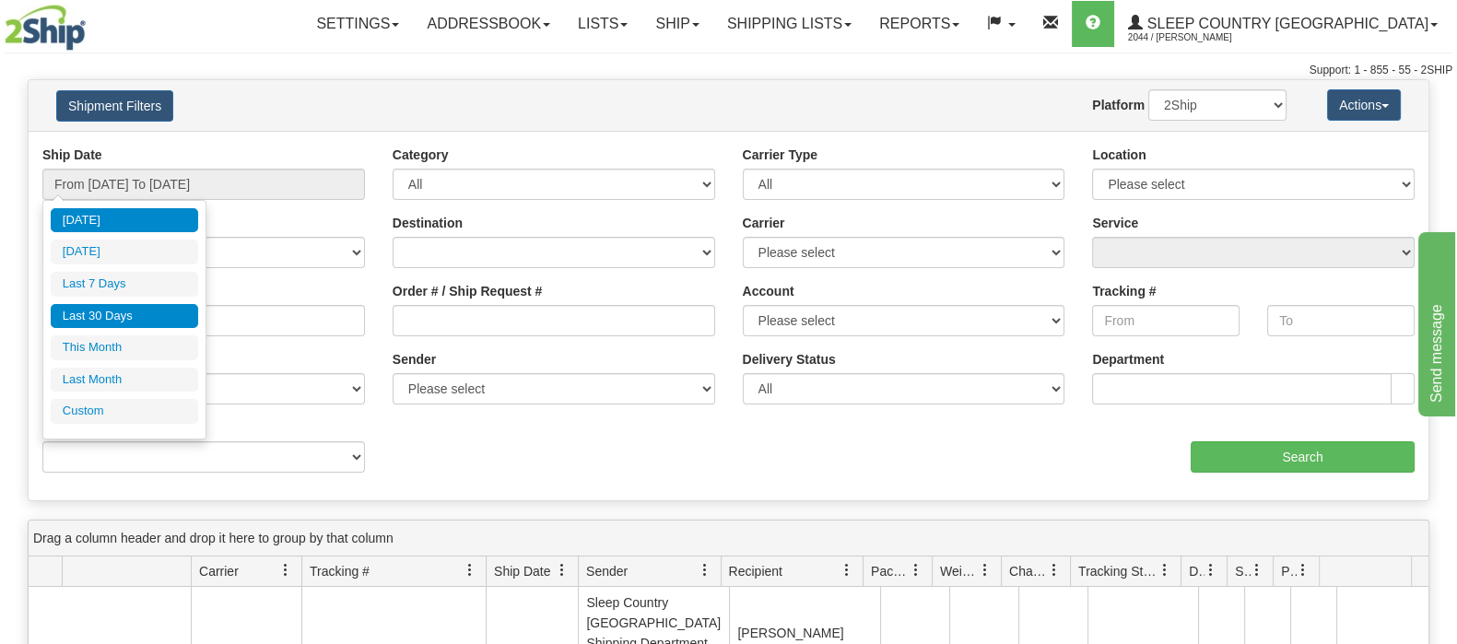
click at [134, 313] on li "Last 30 Days" at bounding box center [124, 316] width 147 height 25
type input "From [DATE] To [DATE]"
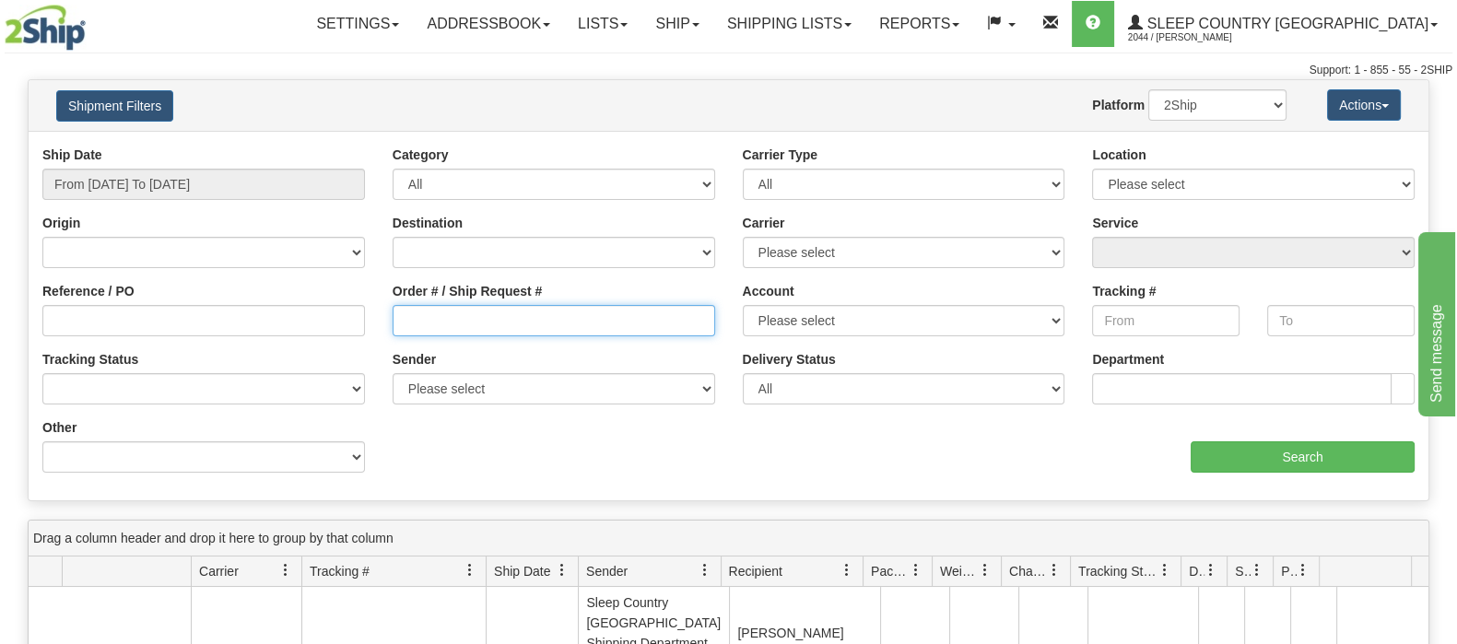
click at [459, 322] on input "Order # / Ship Request #" at bounding box center [554, 320] width 323 height 31
paste input "9000I021929"
type input "9000I021929"
click at [1275, 103] on select "2Ship Imported" at bounding box center [1217, 104] width 138 height 31
select select "1"
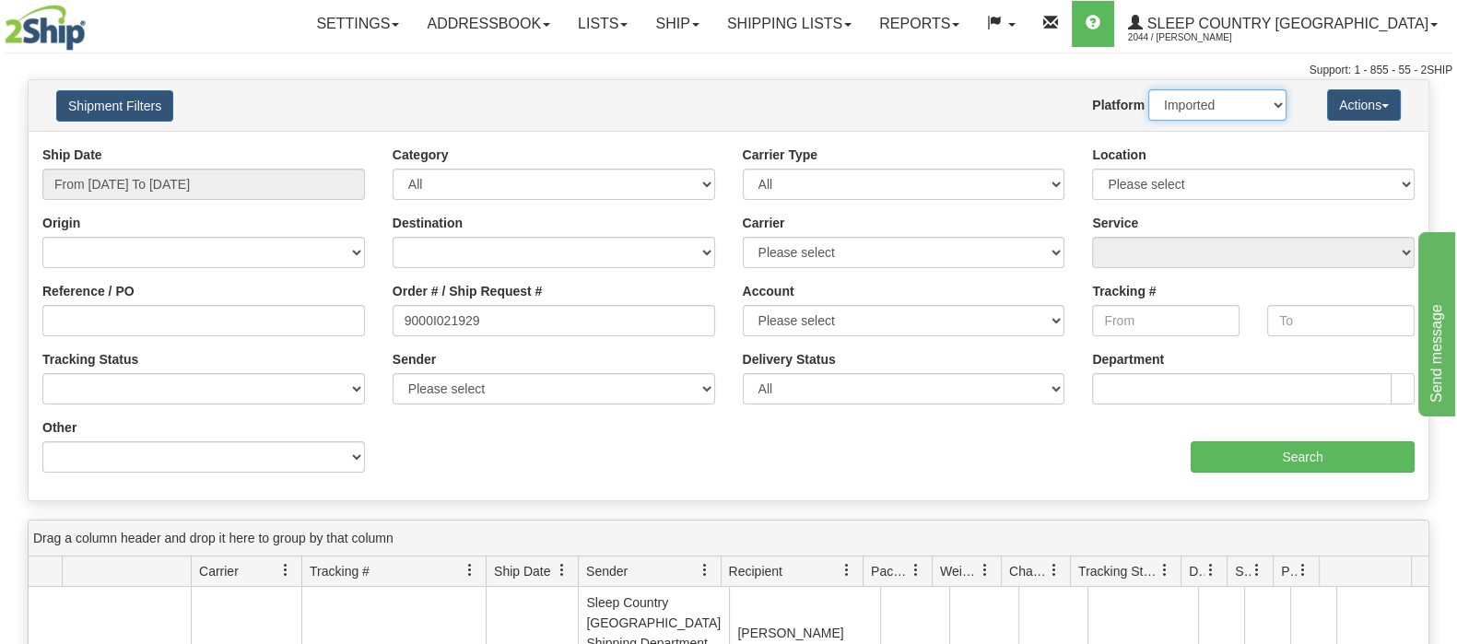
click at [1148, 89] on select "2Ship Imported" at bounding box center [1217, 104] width 138 height 31
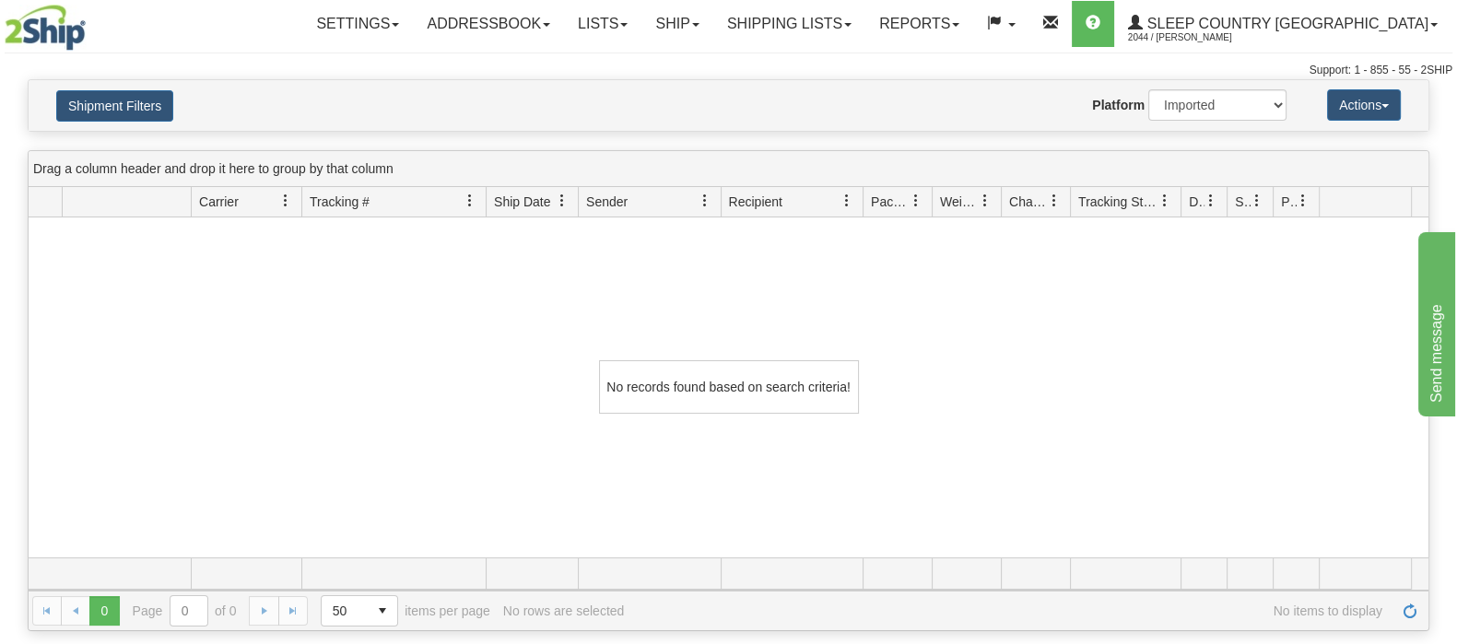
click at [253, 53] on div "Toggle navigation Settings Shipping Preferences Fields Preferences New" at bounding box center [728, 39] width 1457 height 79
